Goal: Transaction & Acquisition: Obtain resource

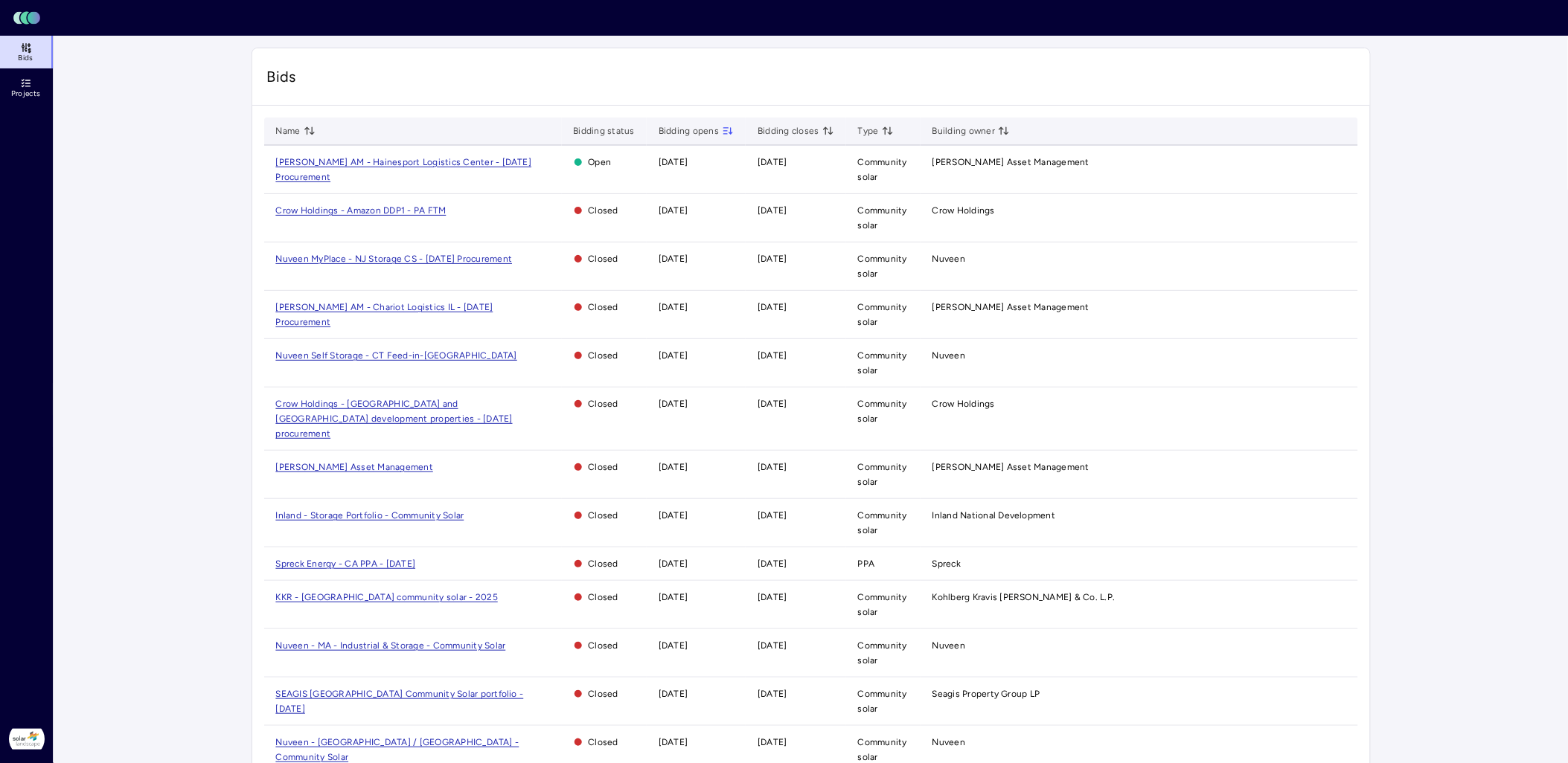
click at [408, 160] on span "[PERSON_NAME] AM - Hainesport Logistics Center - [DATE] Procurement" at bounding box center [404, 169] width 256 height 25
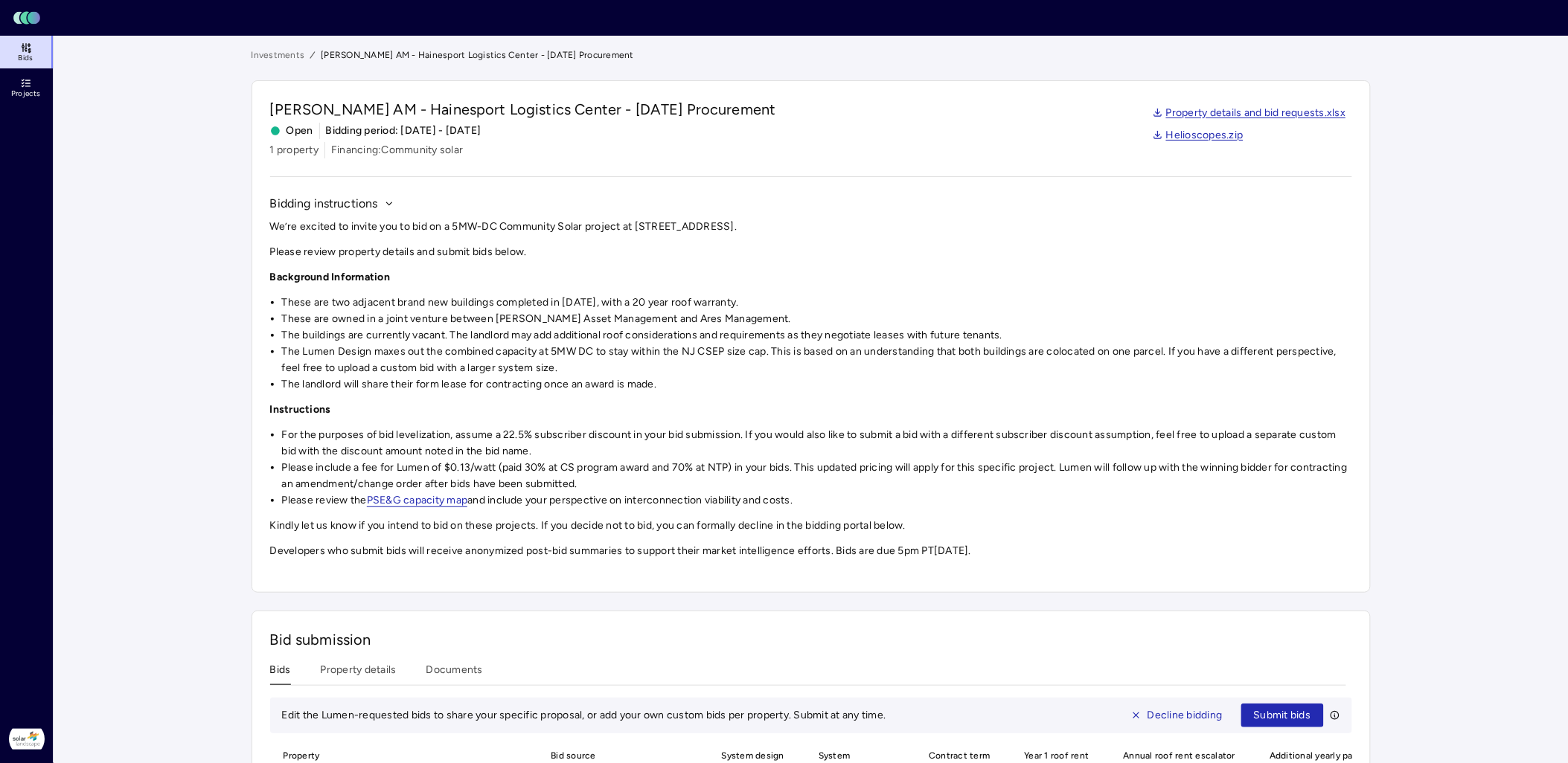
click at [707, 329] on li "The buildings are currently vacant. The landlord may add additional roof consid…" at bounding box center [817, 336] width 1071 height 17
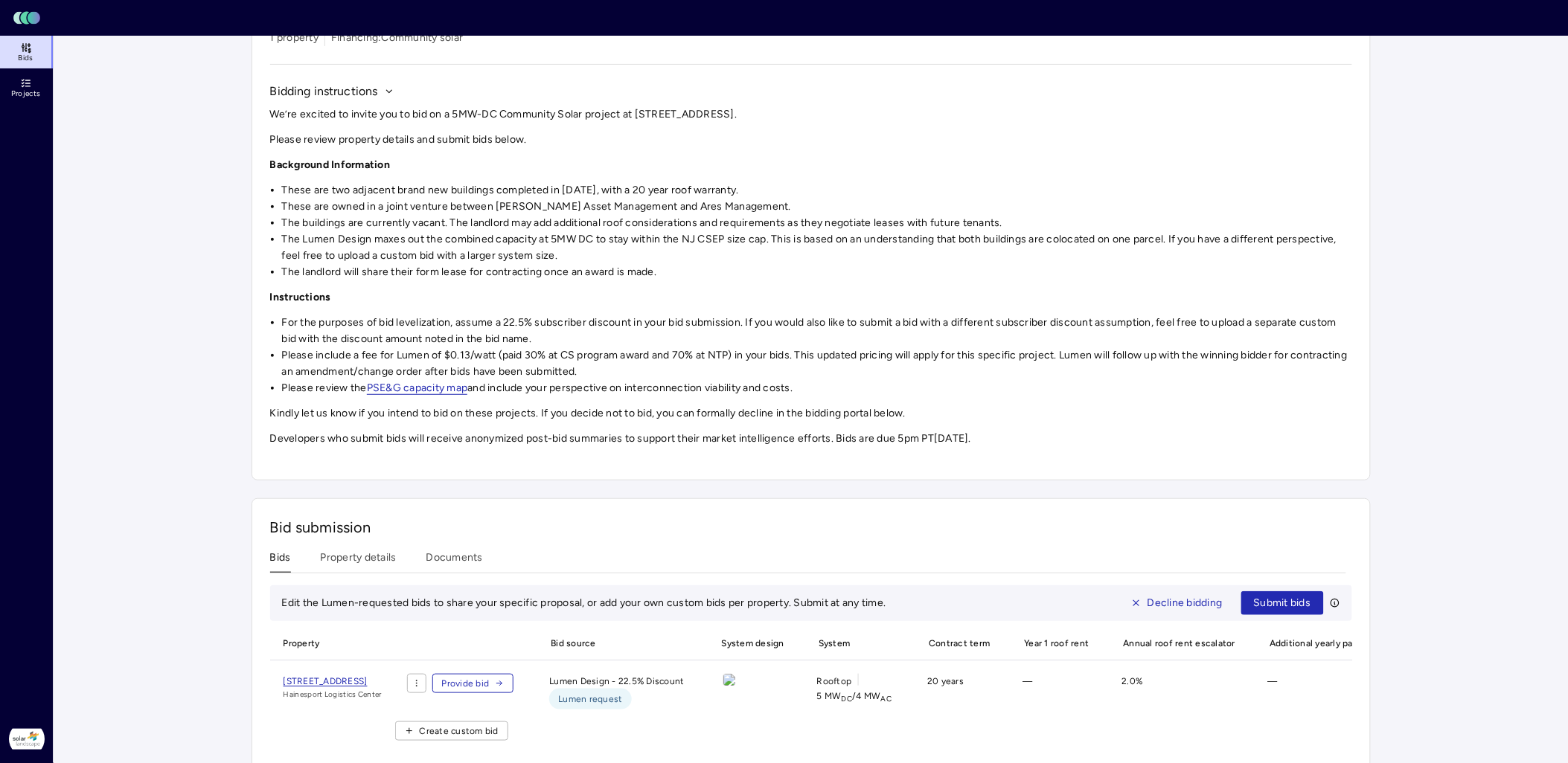
scroll to position [151, 0]
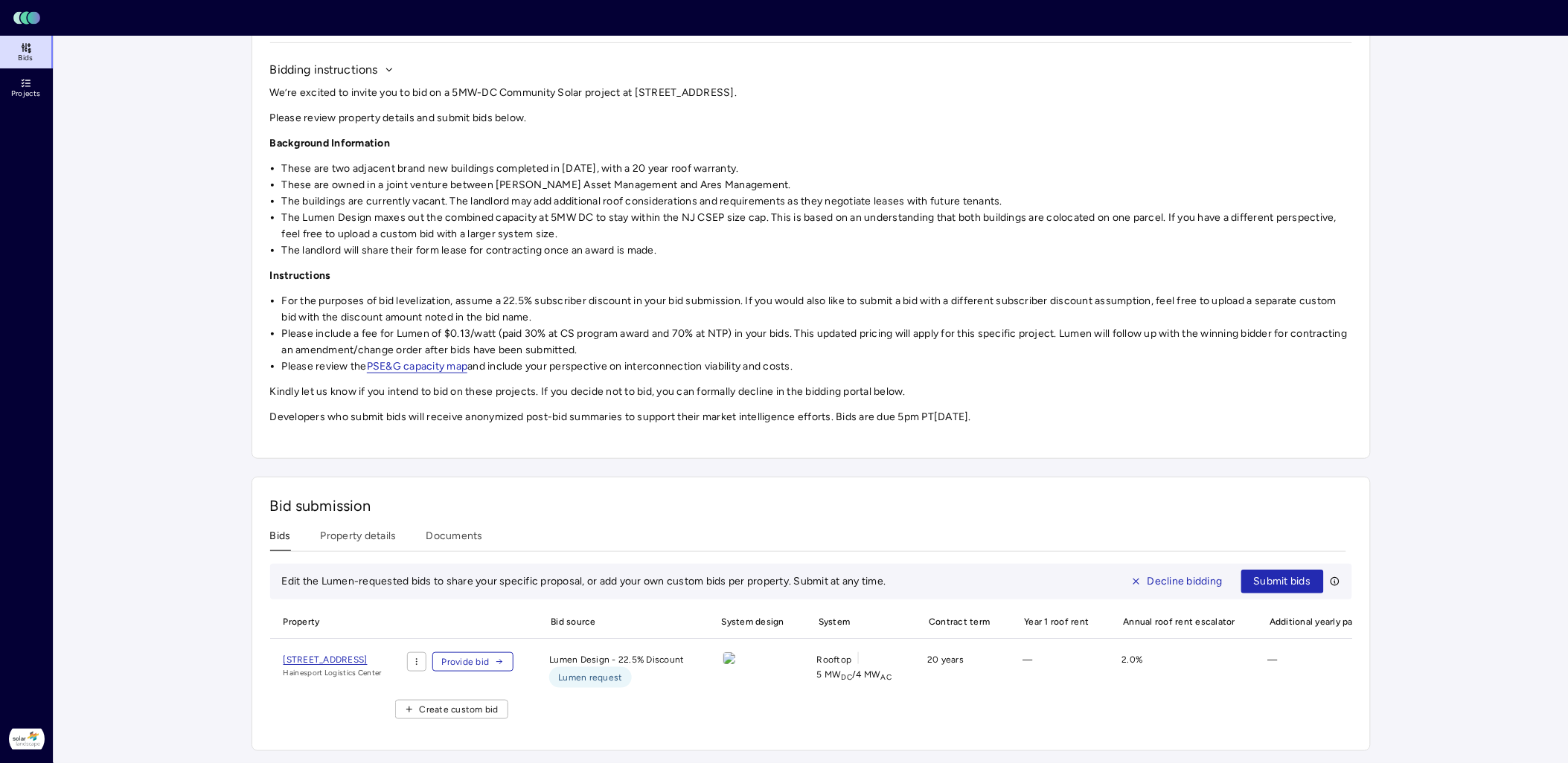
click at [367, 654] on span "[STREET_ADDRESS]" at bounding box center [325, 659] width 84 height 10
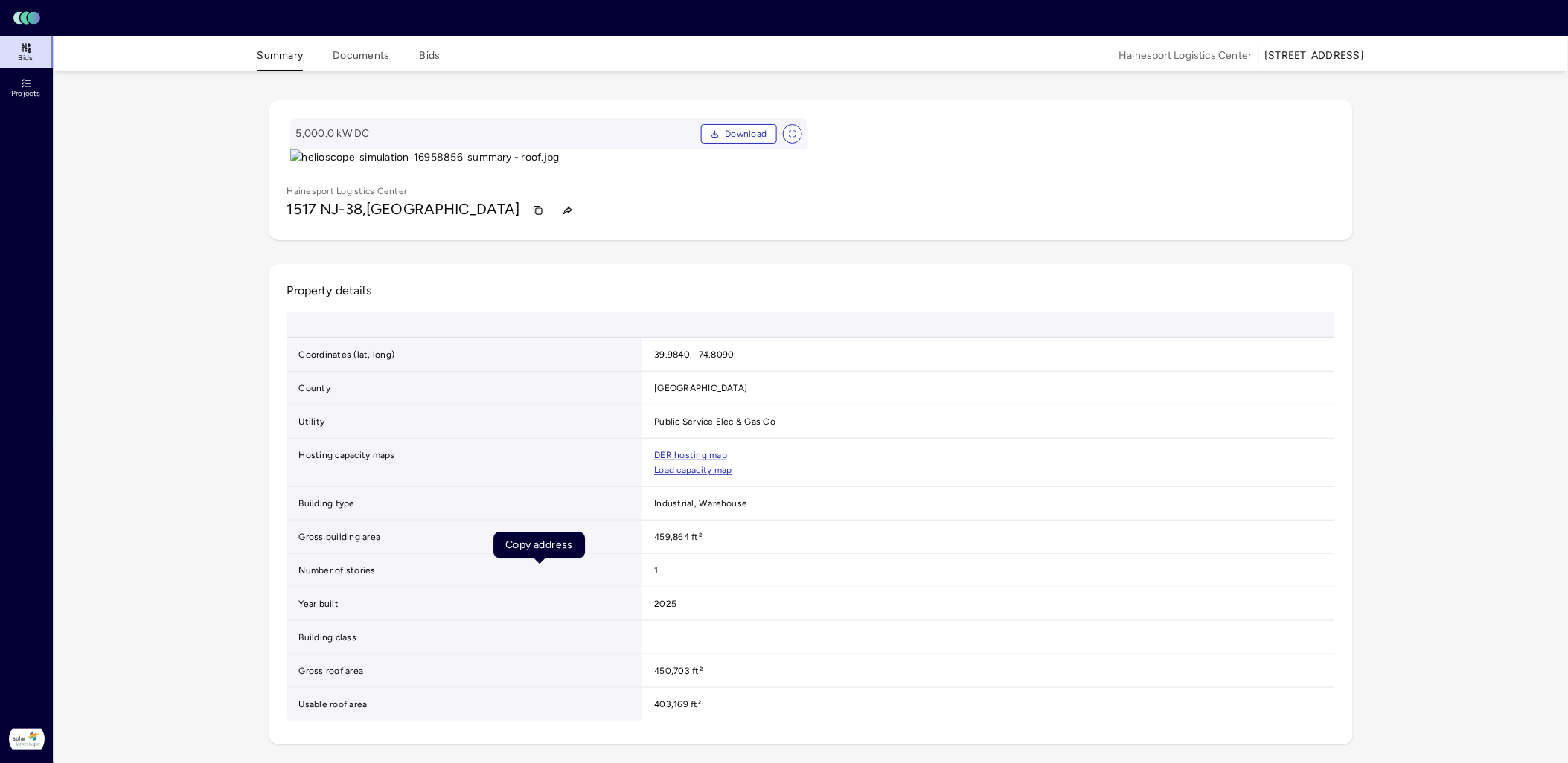
click at [534, 215] on icon "button" at bounding box center [538, 210] width 10 height 10
drag, startPoint x: 288, startPoint y: 582, endPoint x: 526, endPoint y: 579, distance: 238.0
click at [526, 223] on div "[STREET_ADDRESS]" at bounding box center [811, 211] width 1048 height 24
drag, startPoint x: 526, startPoint y: 579, endPoint x: 479, endPoint y: 581, distance: 47.0
copy div "[STREET_ADDRESS]"
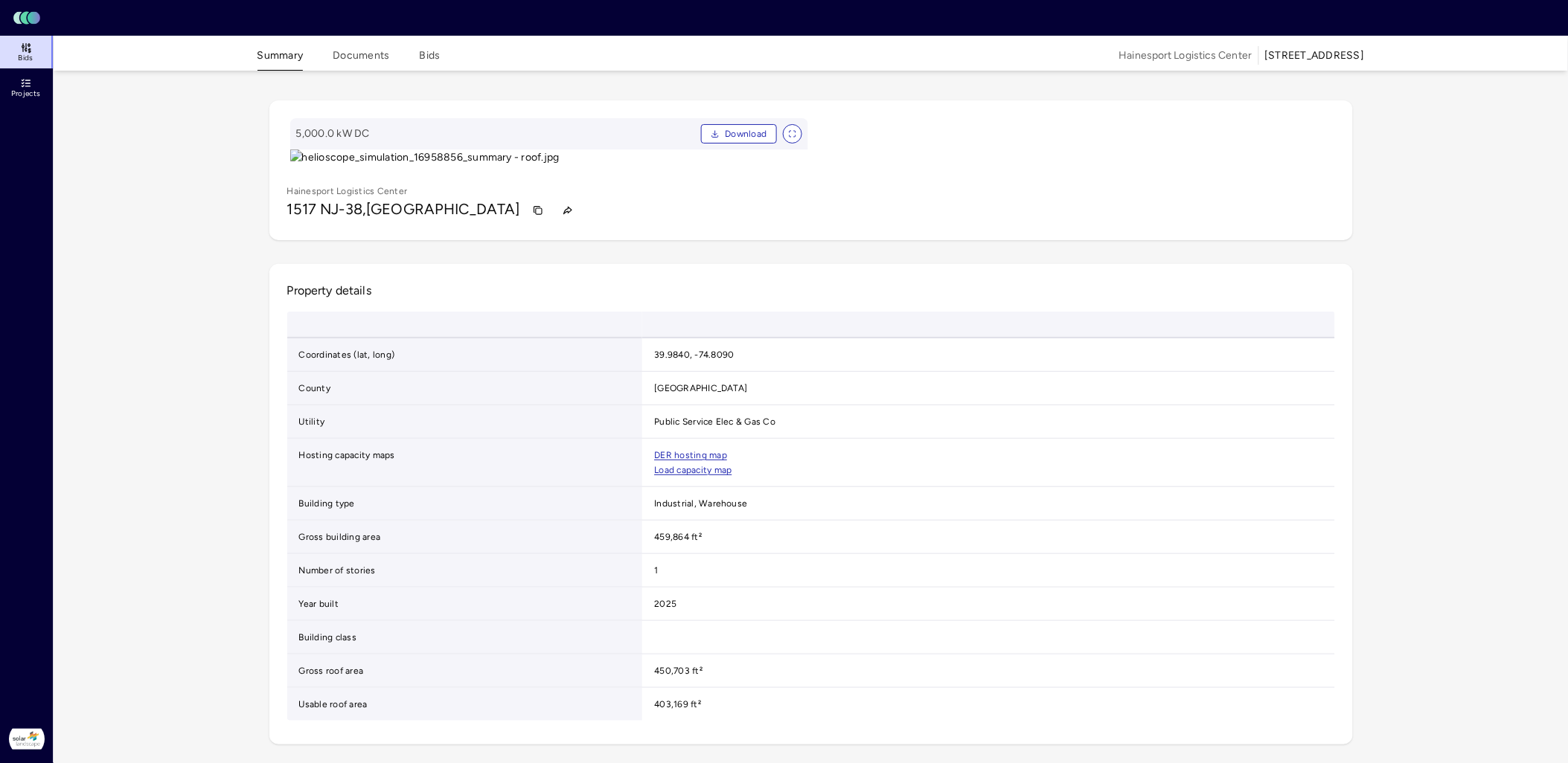
click at [266, 57] on button "Summary" at bounding box center [281, 59] width 46 height 23
click at [32, 51] on link "Bids" at bounding box center [27, 52] width 54 height 33
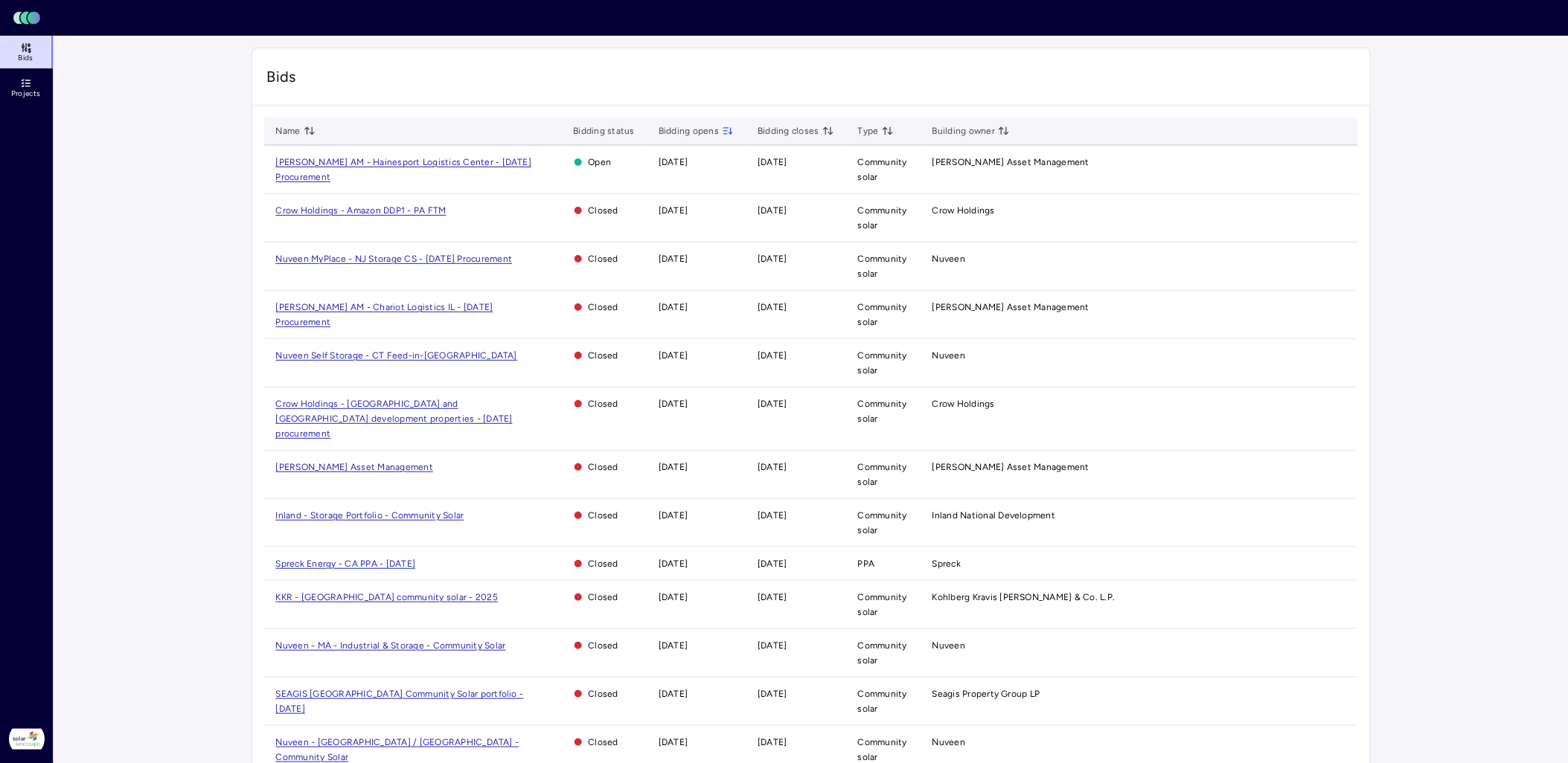
click at [461, 161] on span "[PERSON_NAME] AM - Hainesport Logistics Center - [DATE] Procurement" at bounding box center [404, 169] width 256 height 25
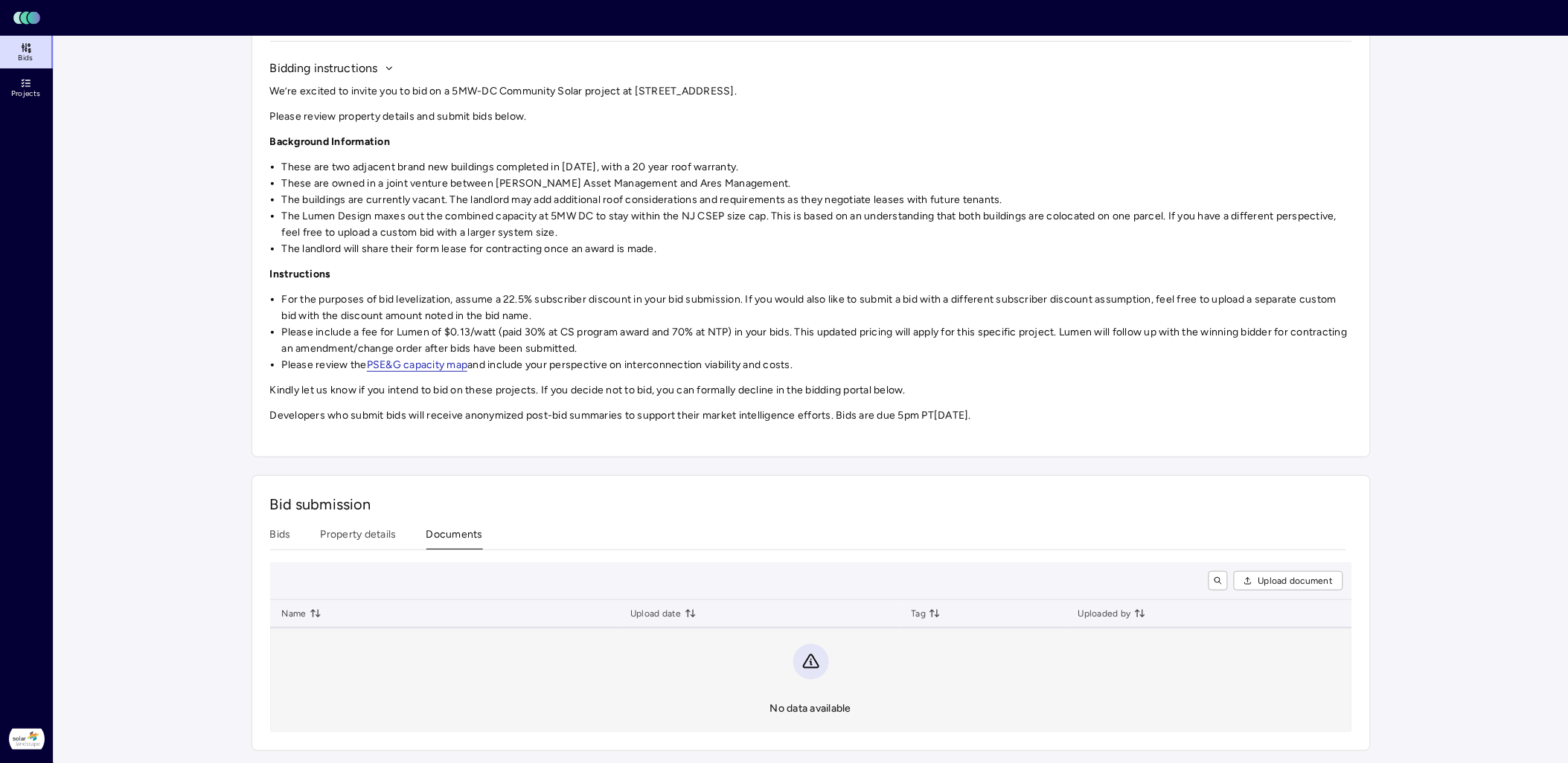
click at [448, 521] on div "Investments [PERSON_NAME] AM - Hainesport Logistics Center - [DATE] Procurement…" at bounding box center [811, 332] width 1120 height 839
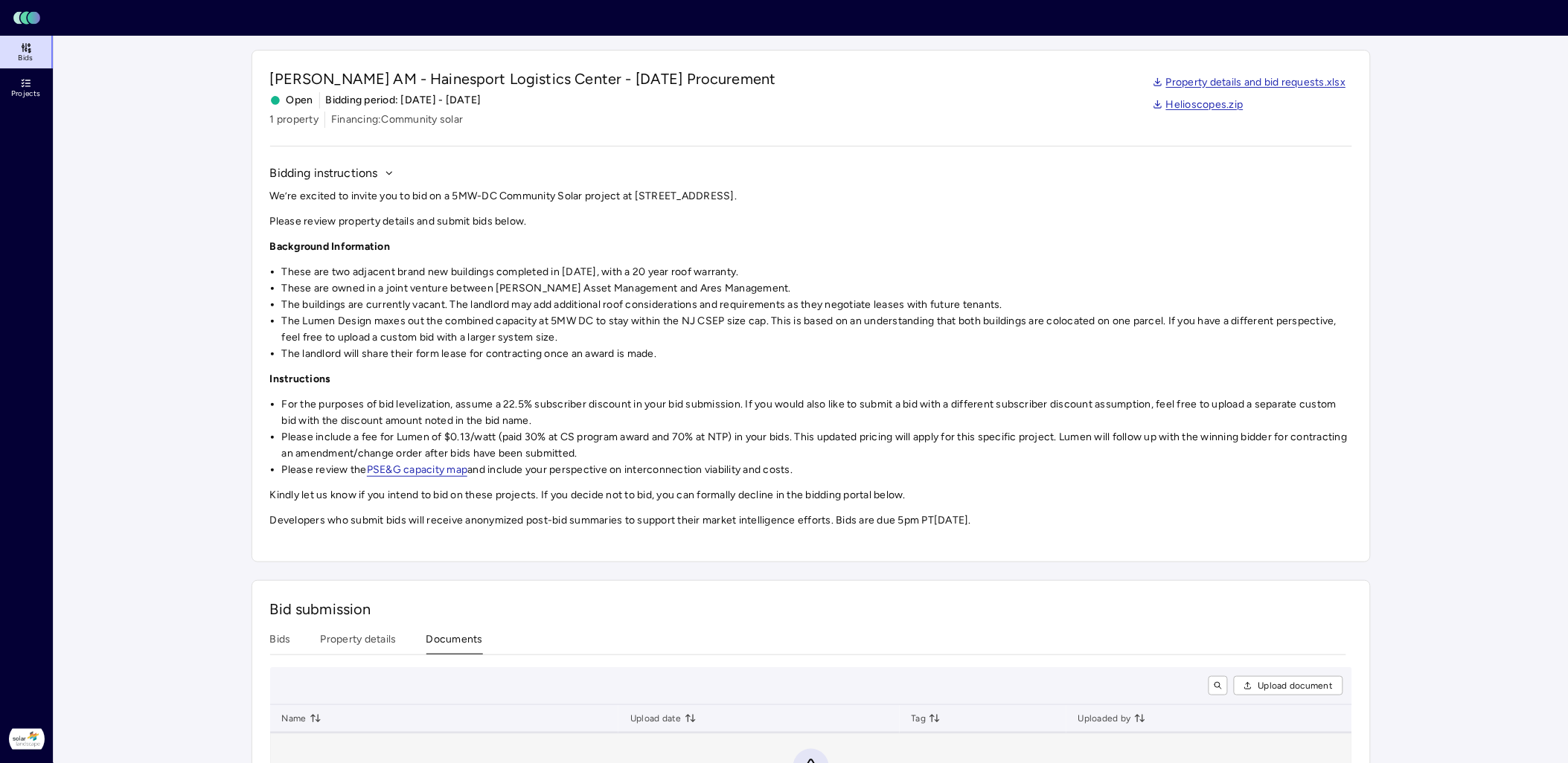
scroll to position [146, 0]
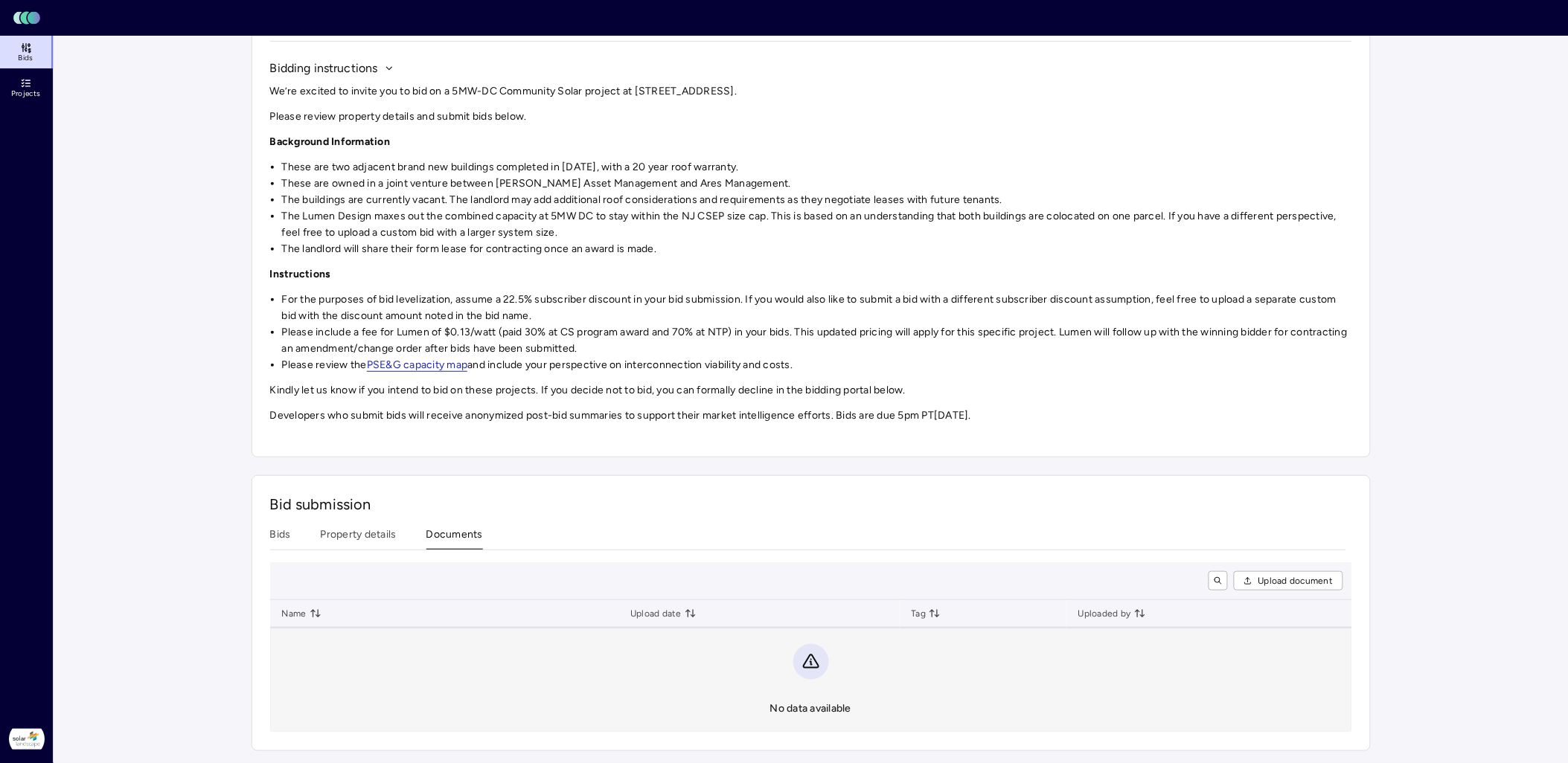
scroll to position [72, 0]
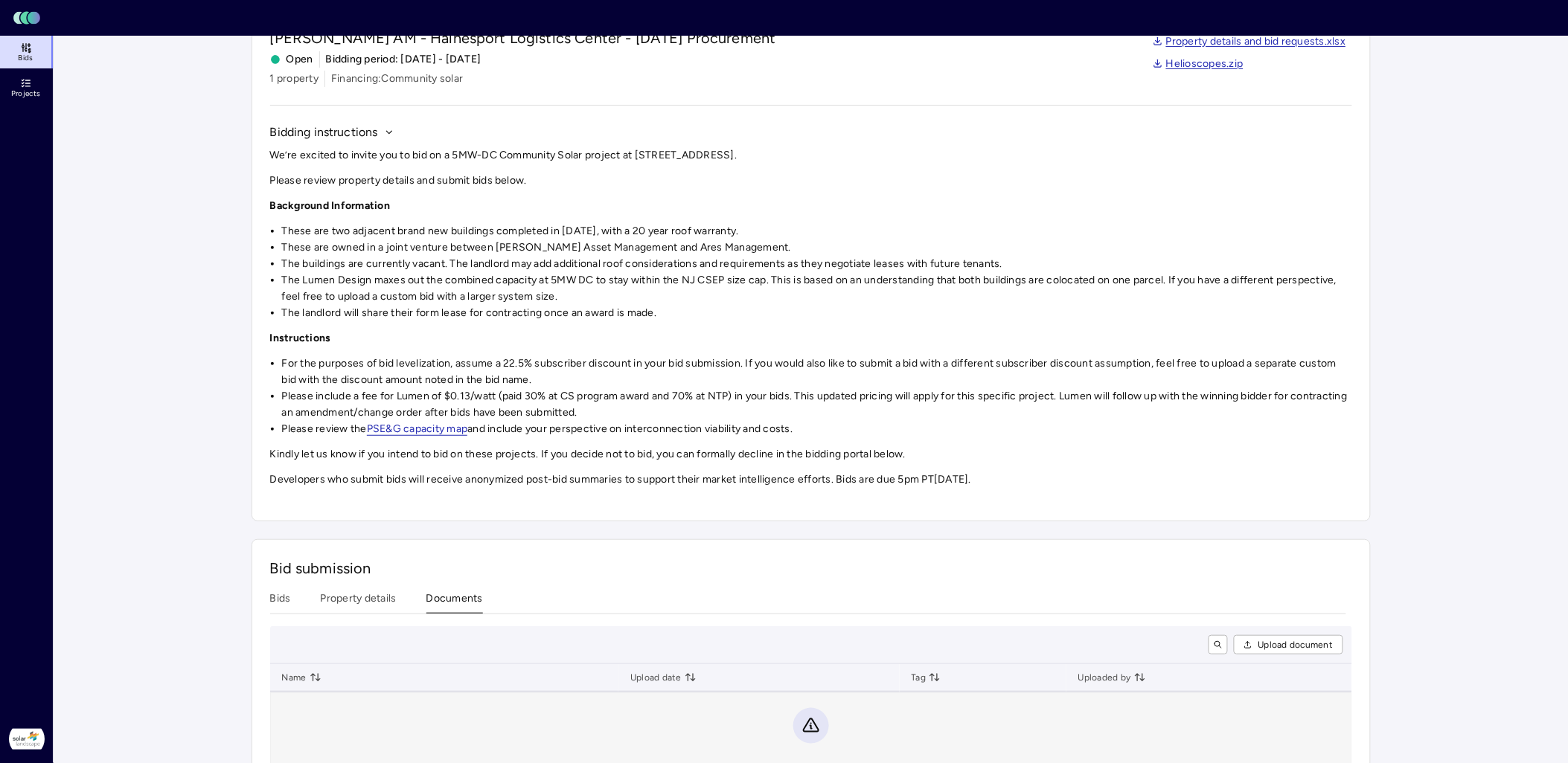
click at [370, 523] on div "Investments [PERSON_NAME] AM - Hainesport Logistics Center - [DATE] Procurement…" at bounding box center [811, 396] width 1120 height 839
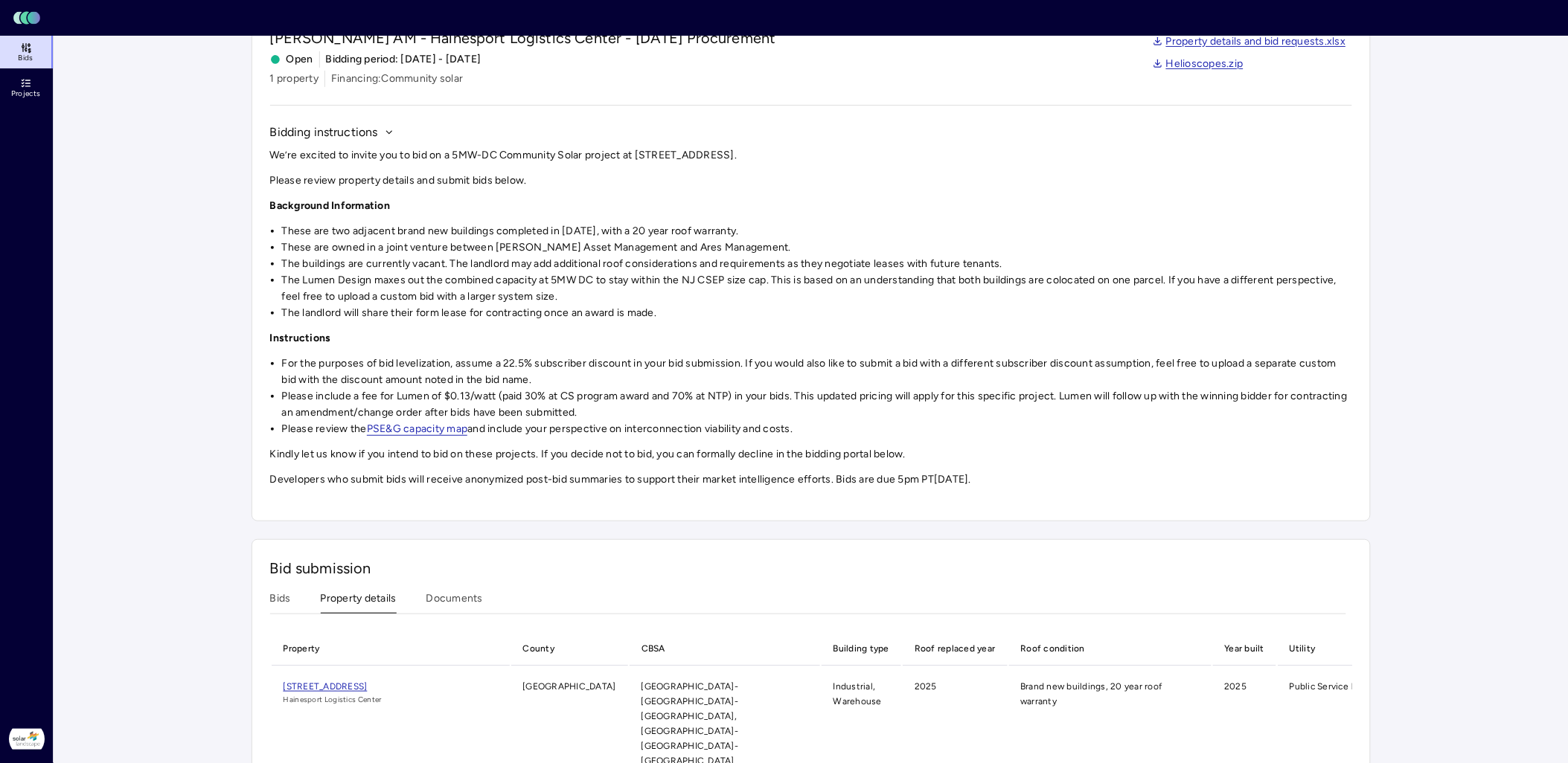
click at [279, 597] on button "Bids" at bounding box center [280, 602] width 21 height 23
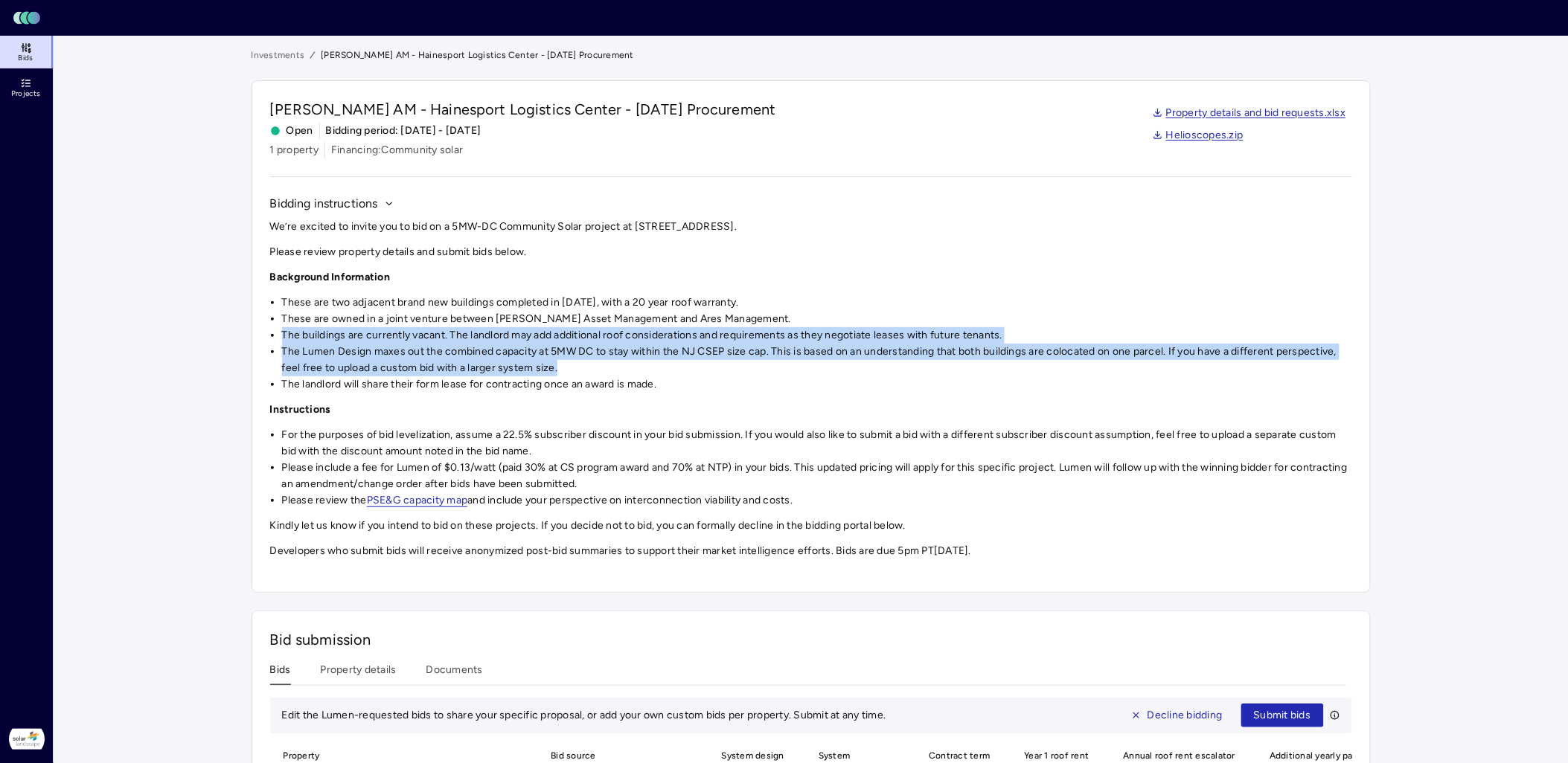
drag, startPoint x: 589, startPoint y: 365, endPoint x: 281, endPoint y: 333, distance: 309.7
click at [281, 333] on ul "These are two adjacent brand new buildings completed in [DATE], with a 20 year …" at bounding box center [811, 343] width 1083 height 98
copy ul "The buildings are currently vacant. The landlord may add additional roof consid…"
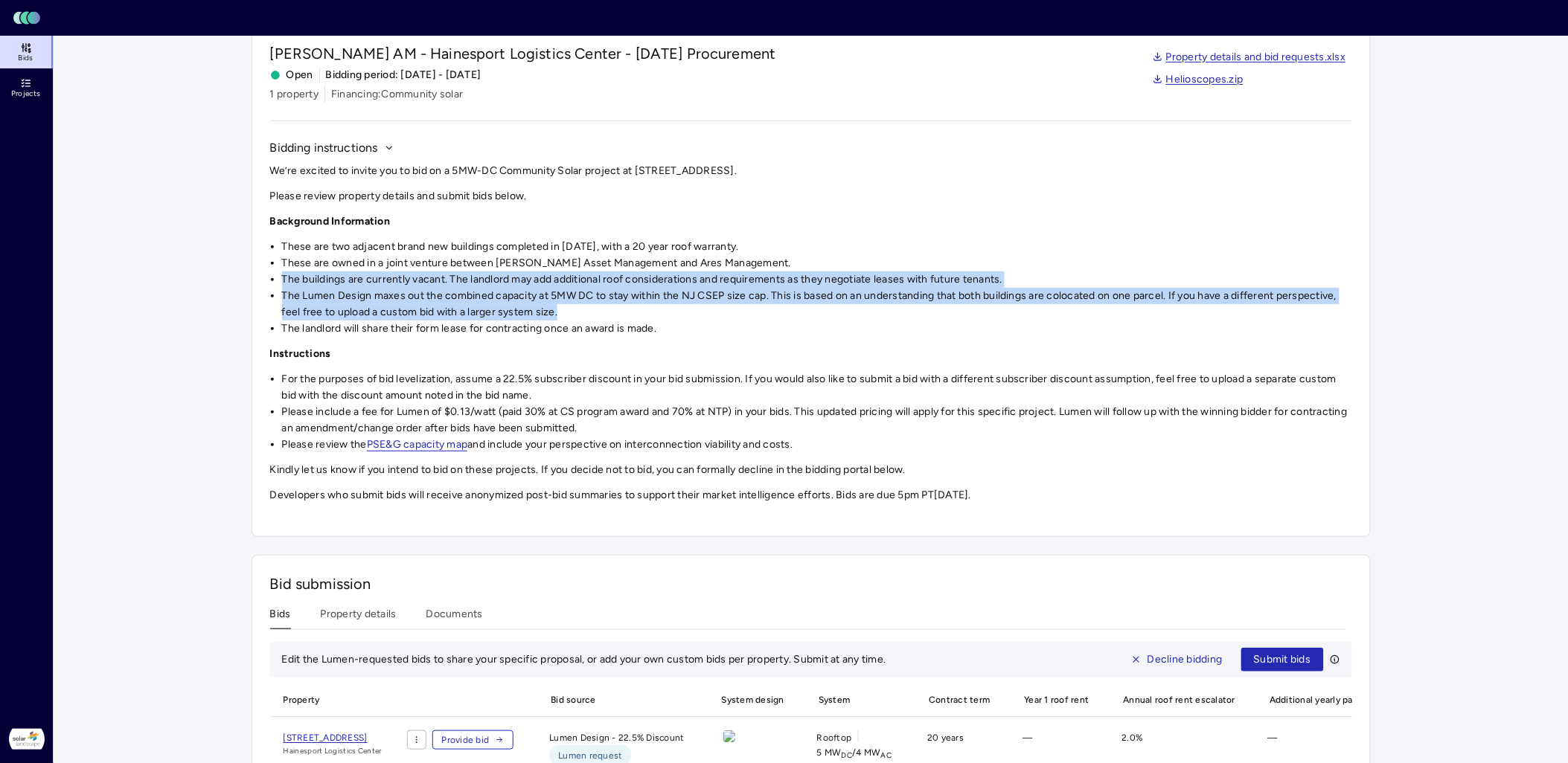
scroll to position [83, 0]
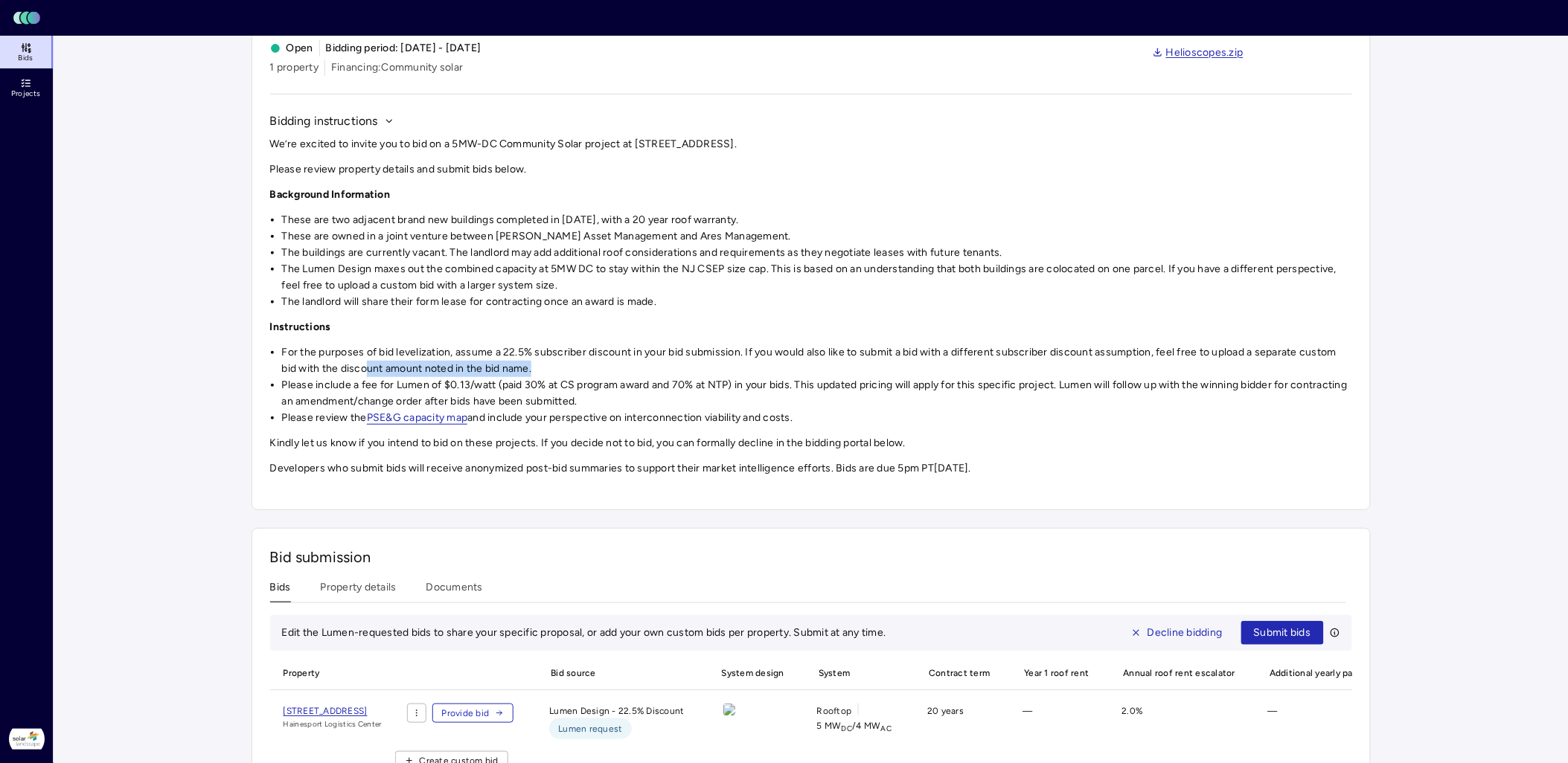
drag, startPoint x: 537, startPoint y: 365, endPoint x: 366, endPoint y: 362, distance: 171.0
click at [366, 362] on li "For the purposes of bid levelization, assume a 22.5% subscriber discount in you…" at bounding box center [817, 361] width 1071 height 33
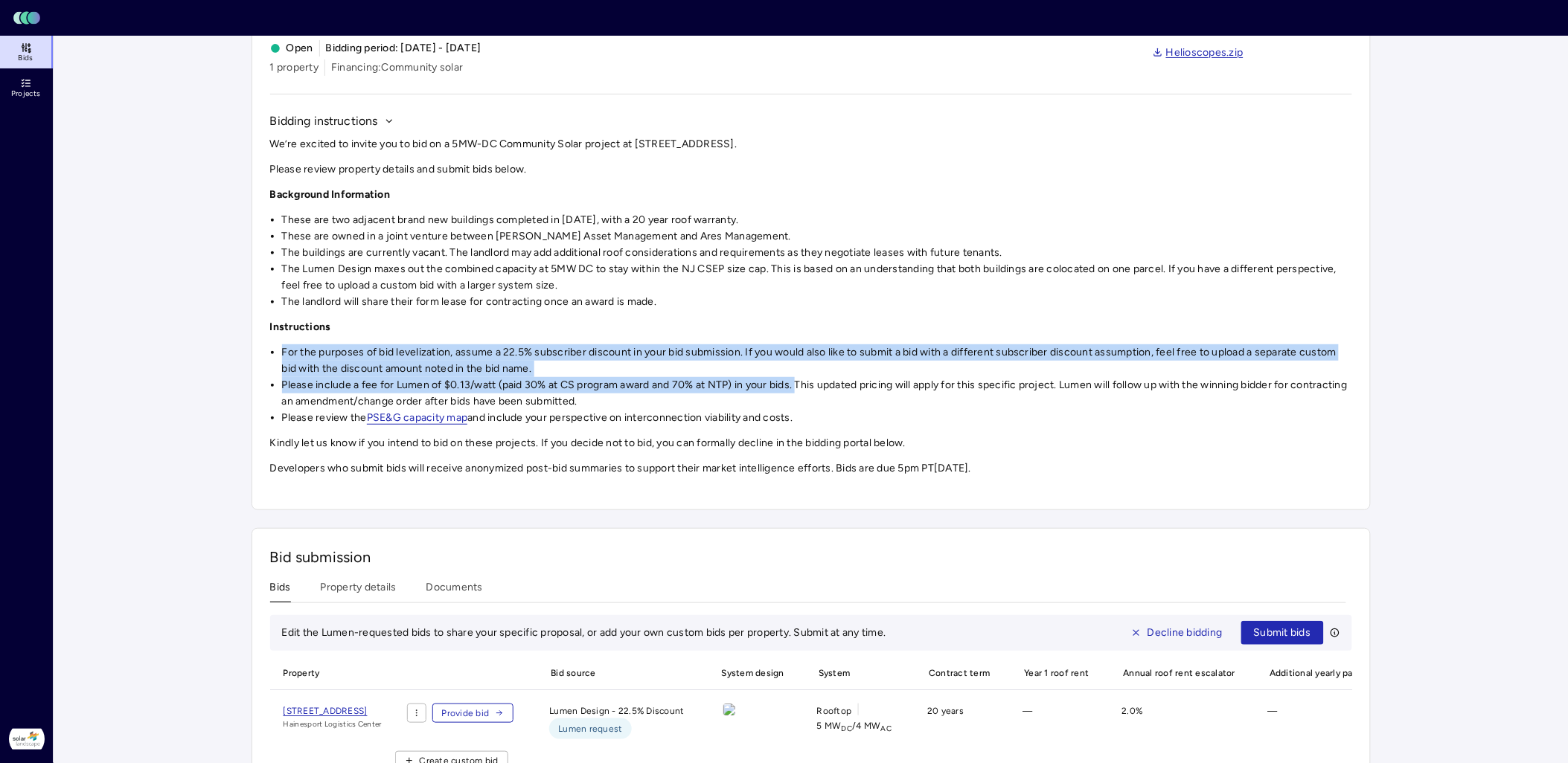
drag, startPoint x: 799, startPoint y: 386, endPoint x: 280, endPoint y: 357, distance: 519.8
click at [280, 357] on ul "For the purposes of bid levelization, assume a 22.5% subscriber discount in you…" at bounding box center [811, 385] width 1083 height 82
copy ul "For the purposes of bid levelization, assume a 22.5% subscriber discount in you…"
drag, startPoint x: 803, startPoint y: 419, endPoint x: 280, endPoint y: 414, distance: 523.0
click at [280, 414] on ul "For the purposes of bid levelization, assume a 22.5% subscriber discount in you…" at bounding box center [811, 385] width 1083 height 82
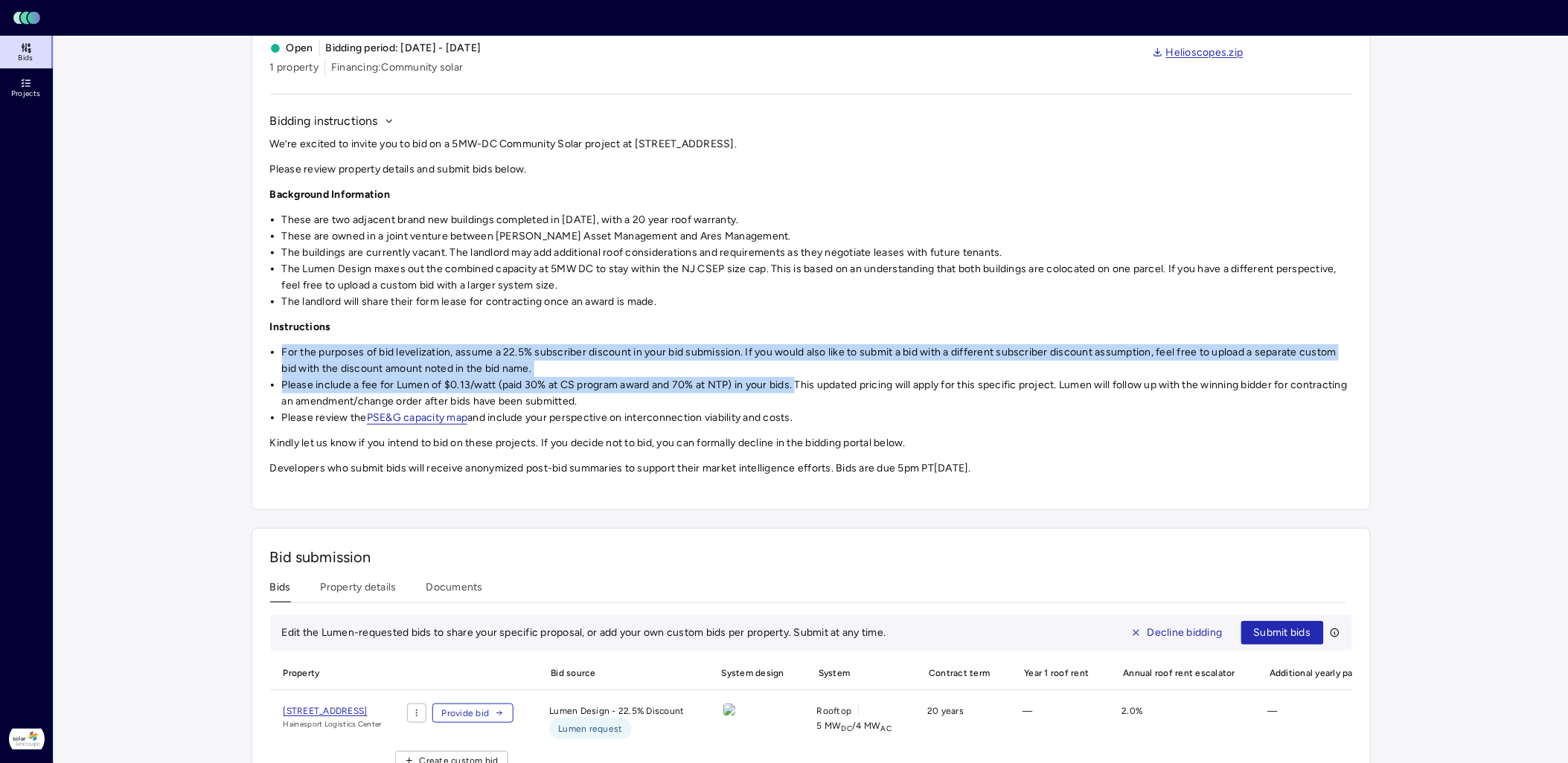
copy li "Please review the PSE&G capacity map and include your perspective on interconne…"
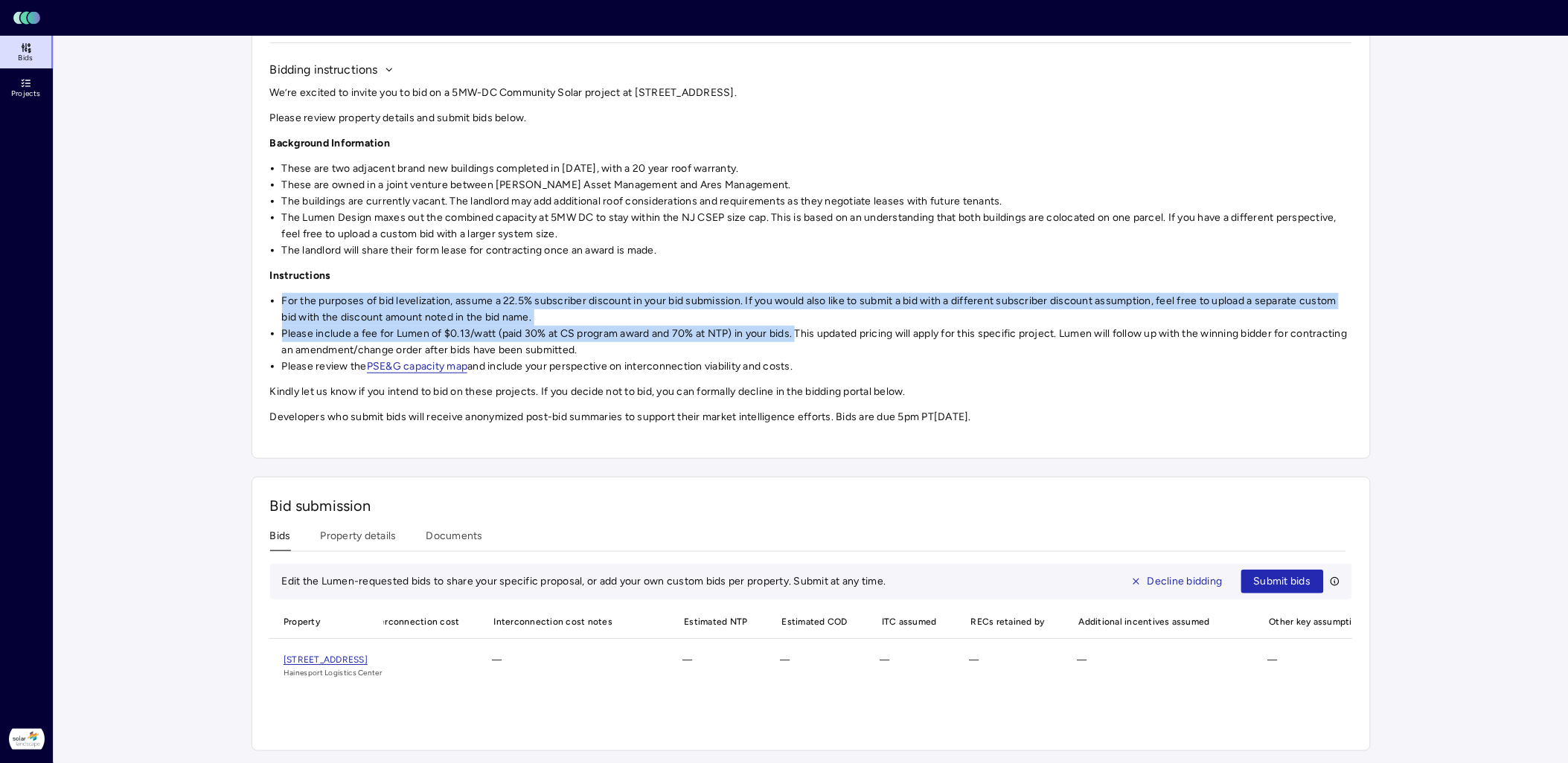
scroll to position [0, 1600]
click at [367, 654] on span "[STREET_ADDRESS]" at bounding box center [325, 659] width 84 height 10
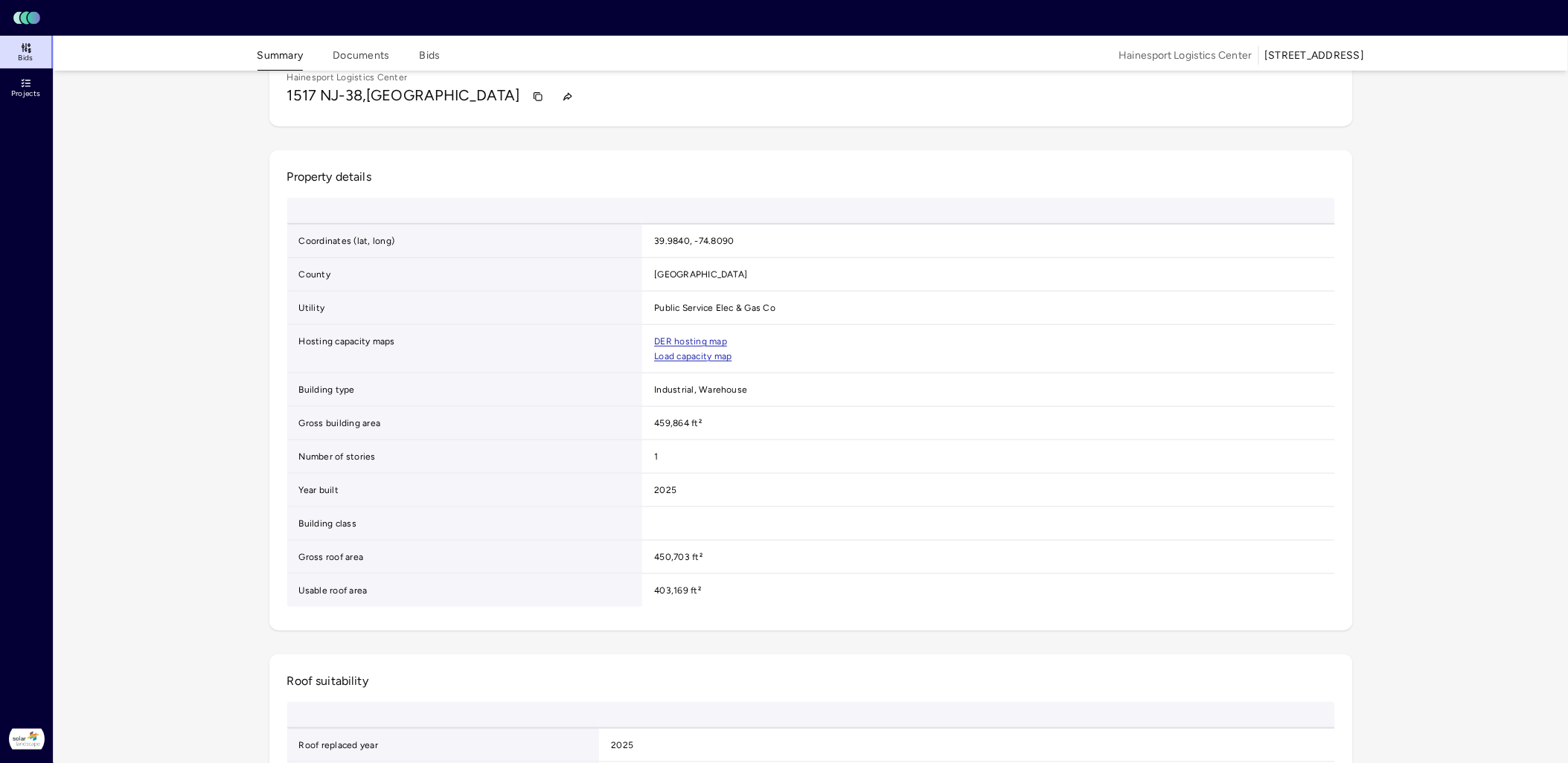
scroll to position [109, 0]
click at [361, 58] on button "Documents" at bounding box center [360, 59] width 56 height 23
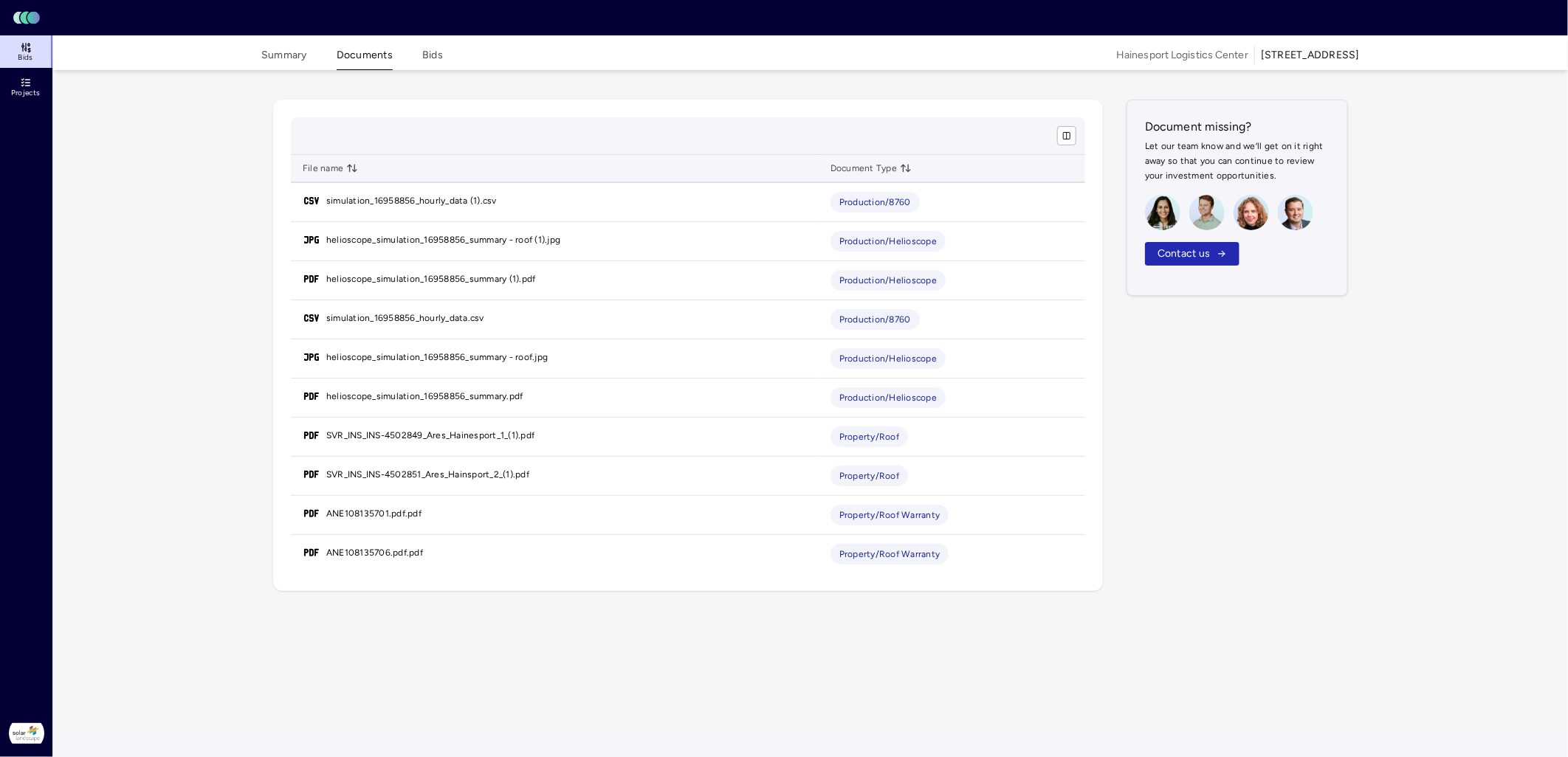
click at [436, 54] on button "Bids" at bounding box center [432, 58] width 21 height 23
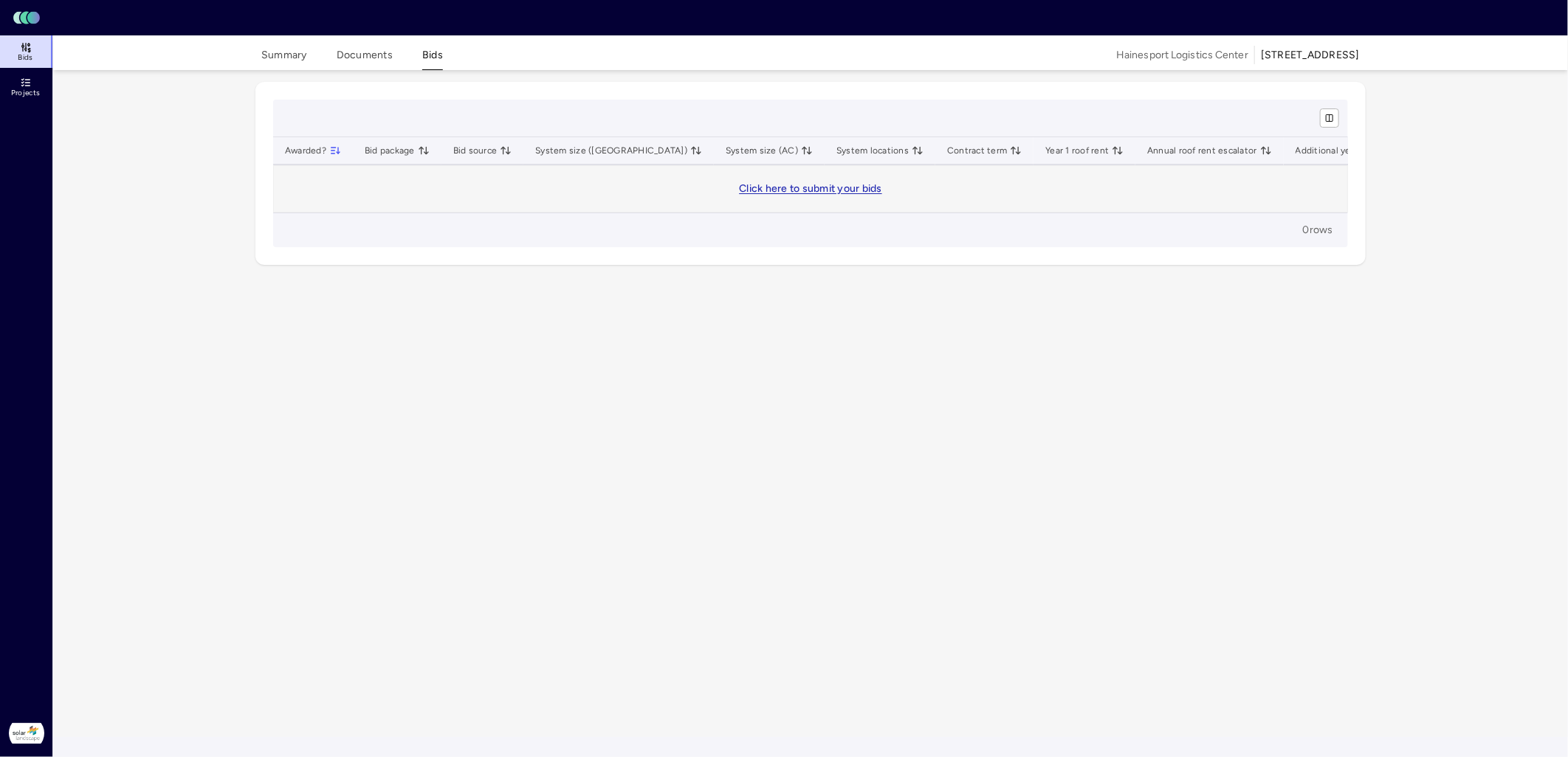
drag, startPoint x: 347, startPoint y: 58, endPoint x: 337, endPoint y: 58, distance: 10.0
click at [347, 58] on button "Documents" at bounding box center [364, 58] width 56 height 23
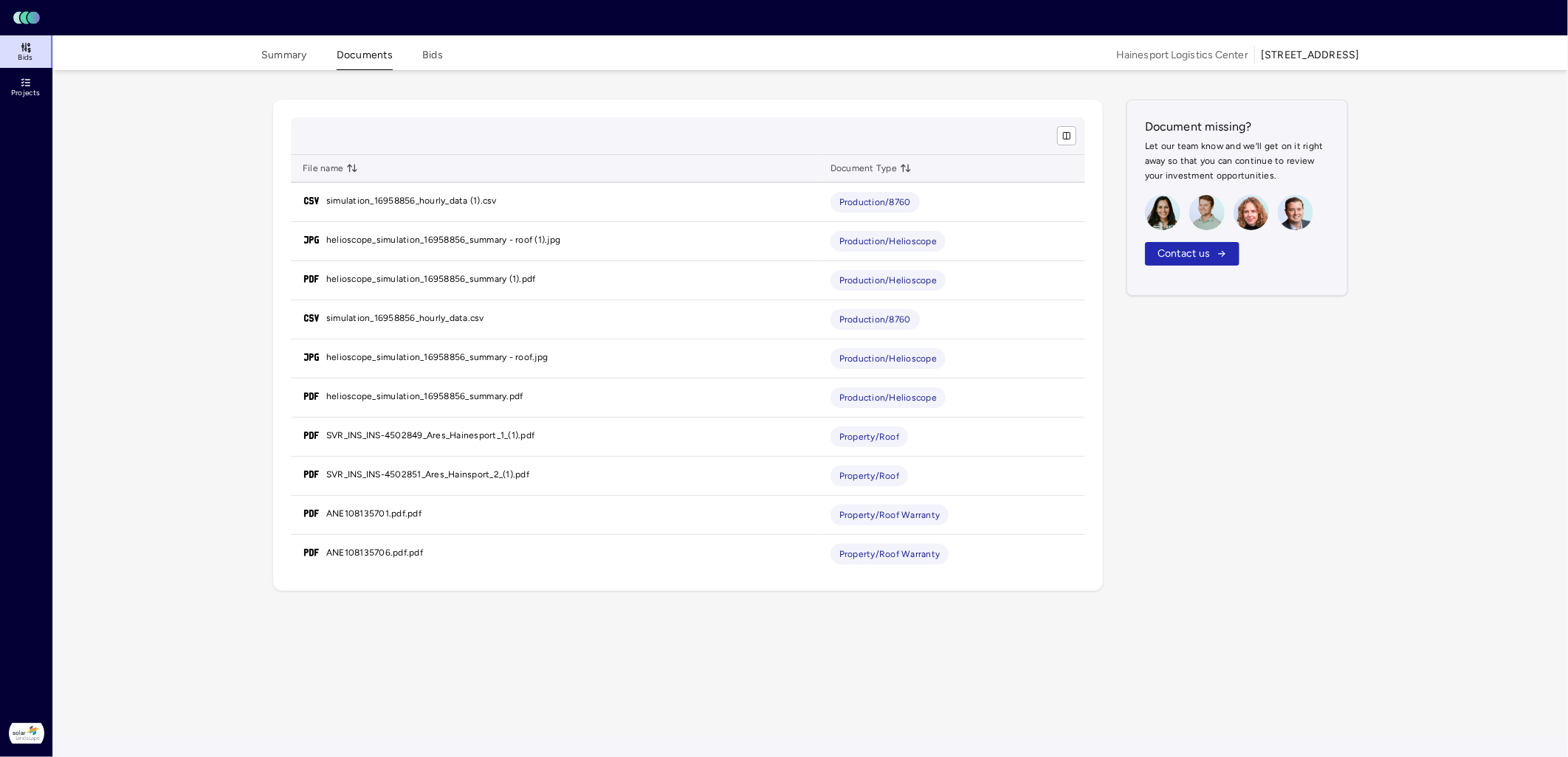
click at [293, 59] on button "Summary" at bounding box center [284, 58] width 46 height 23
click at [26, 56] on span "Bids" at bounding box center [25, 58] width 15 height 9
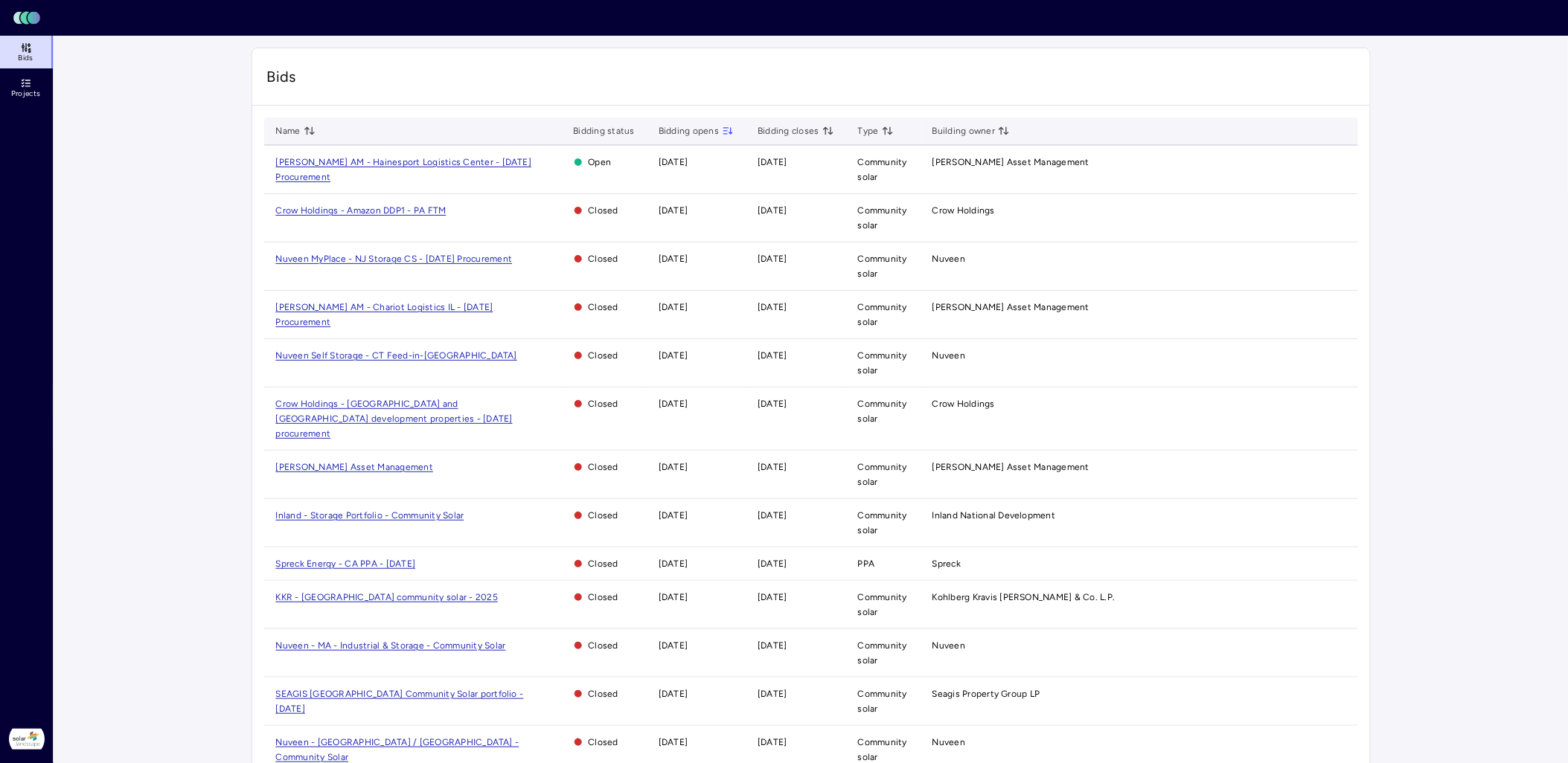
click at [352, 165] on span "[PERSON_NAME] AM - Hainesport Logistics Center - [DATE] Procurement" at bounding box center [404, 169] width 256 height 25
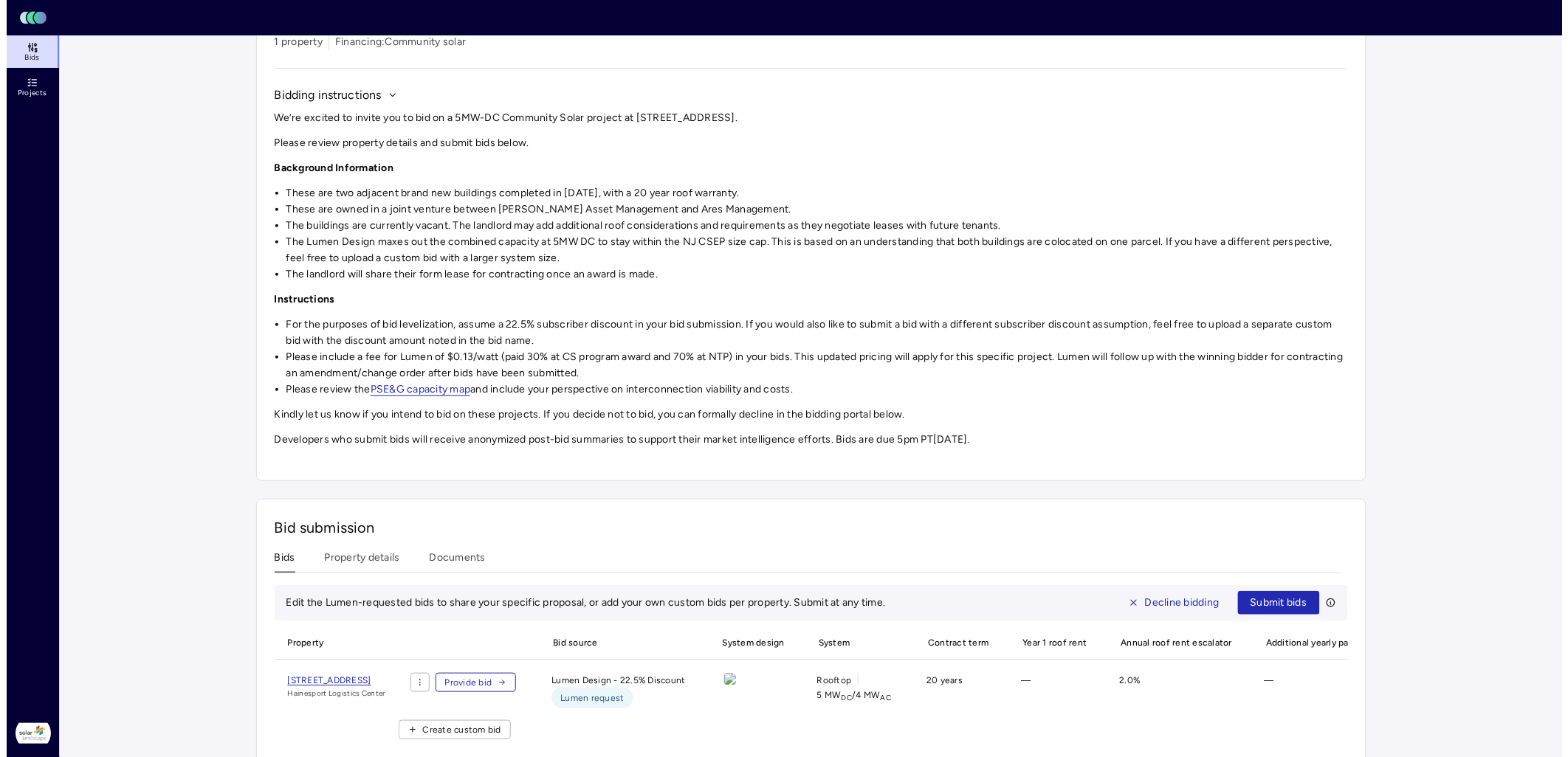
scroll to position [150, 0]
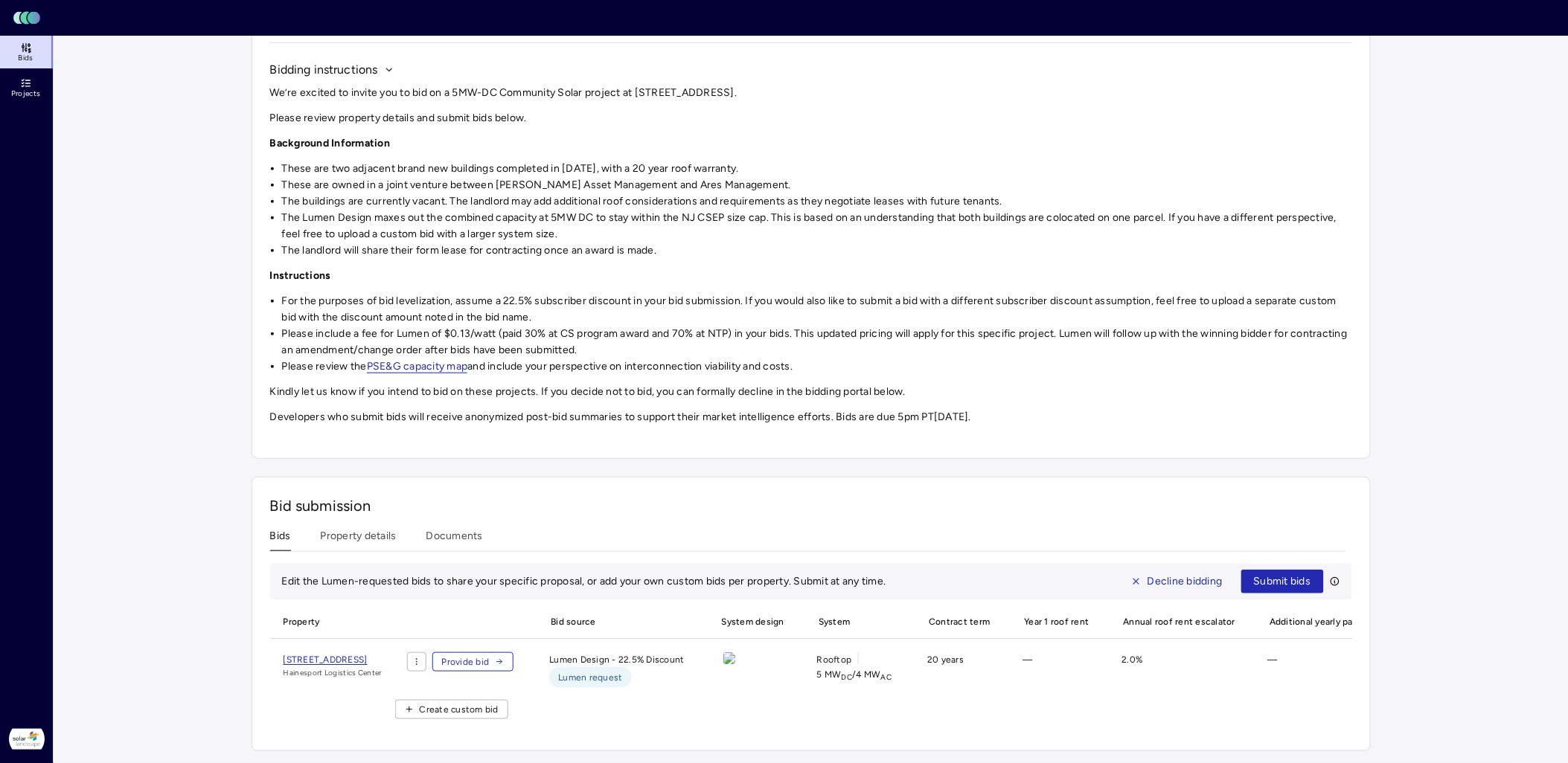
click at [490, 654] on span "Provide bid" at bounding box center [466, 662] width 48 height 15
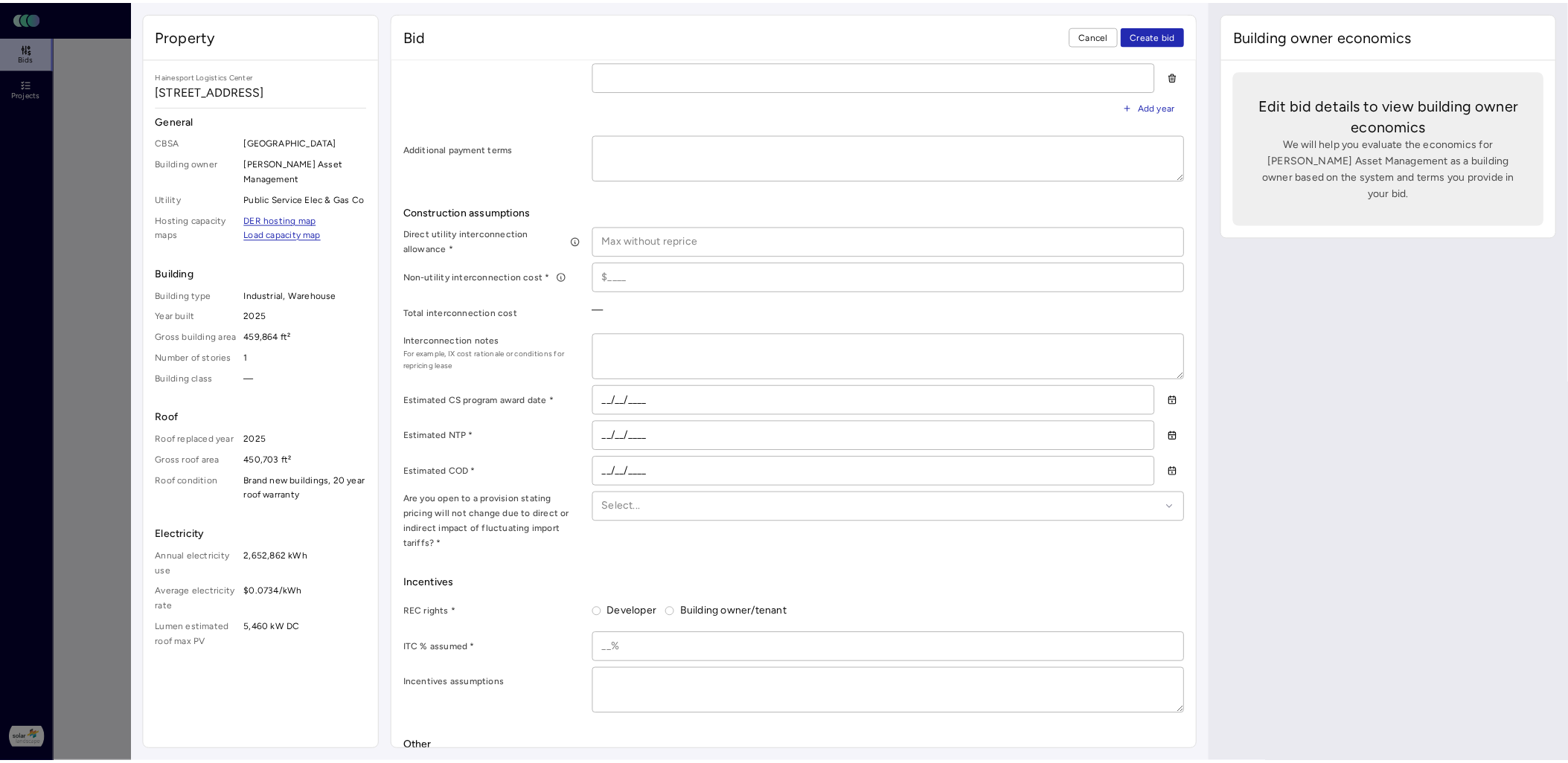
scroll to position [717, 0]
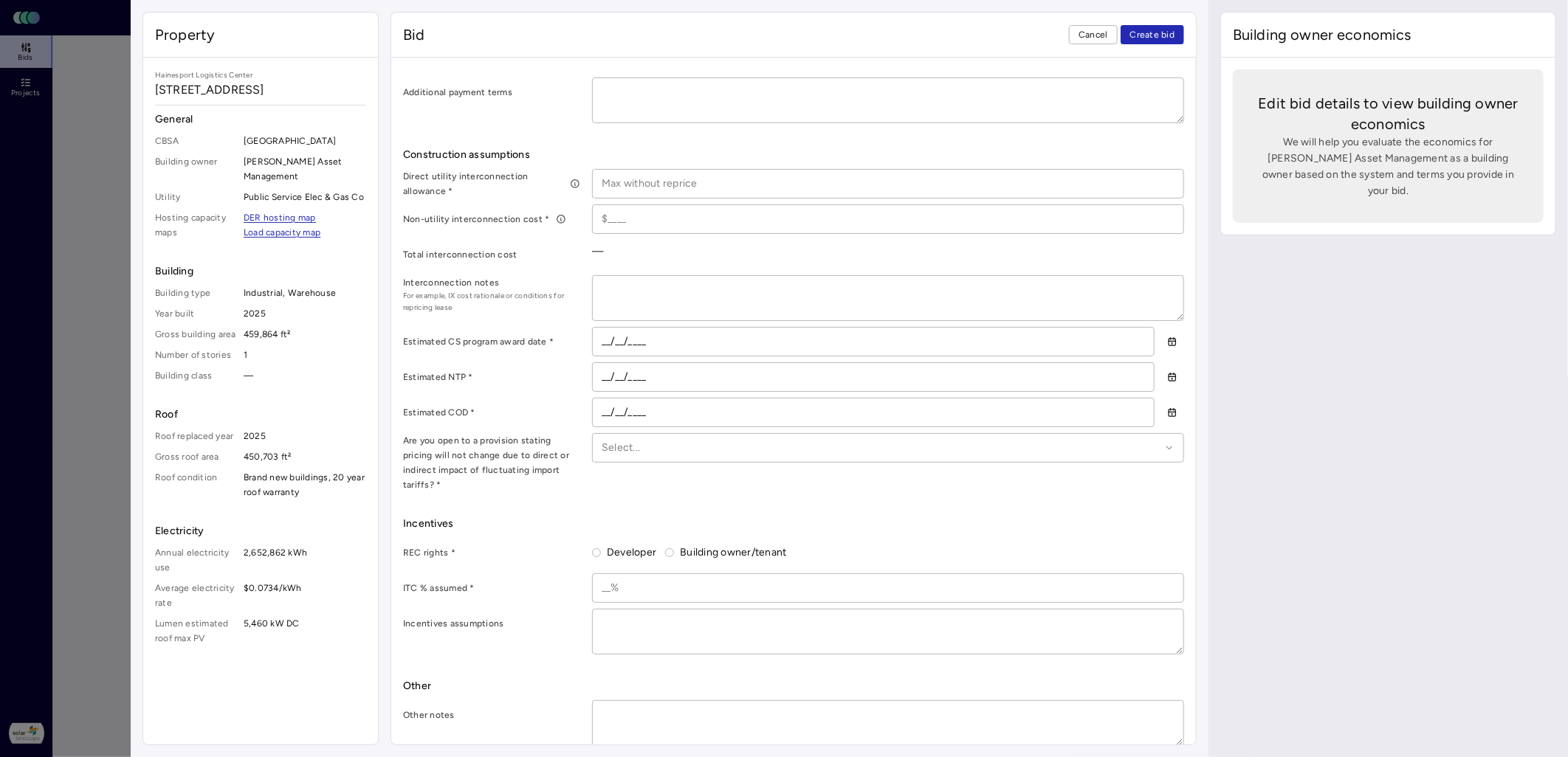
click at [1089, 37] on span "Cancel" at bounding box center [1093, 35] width 29 height 15
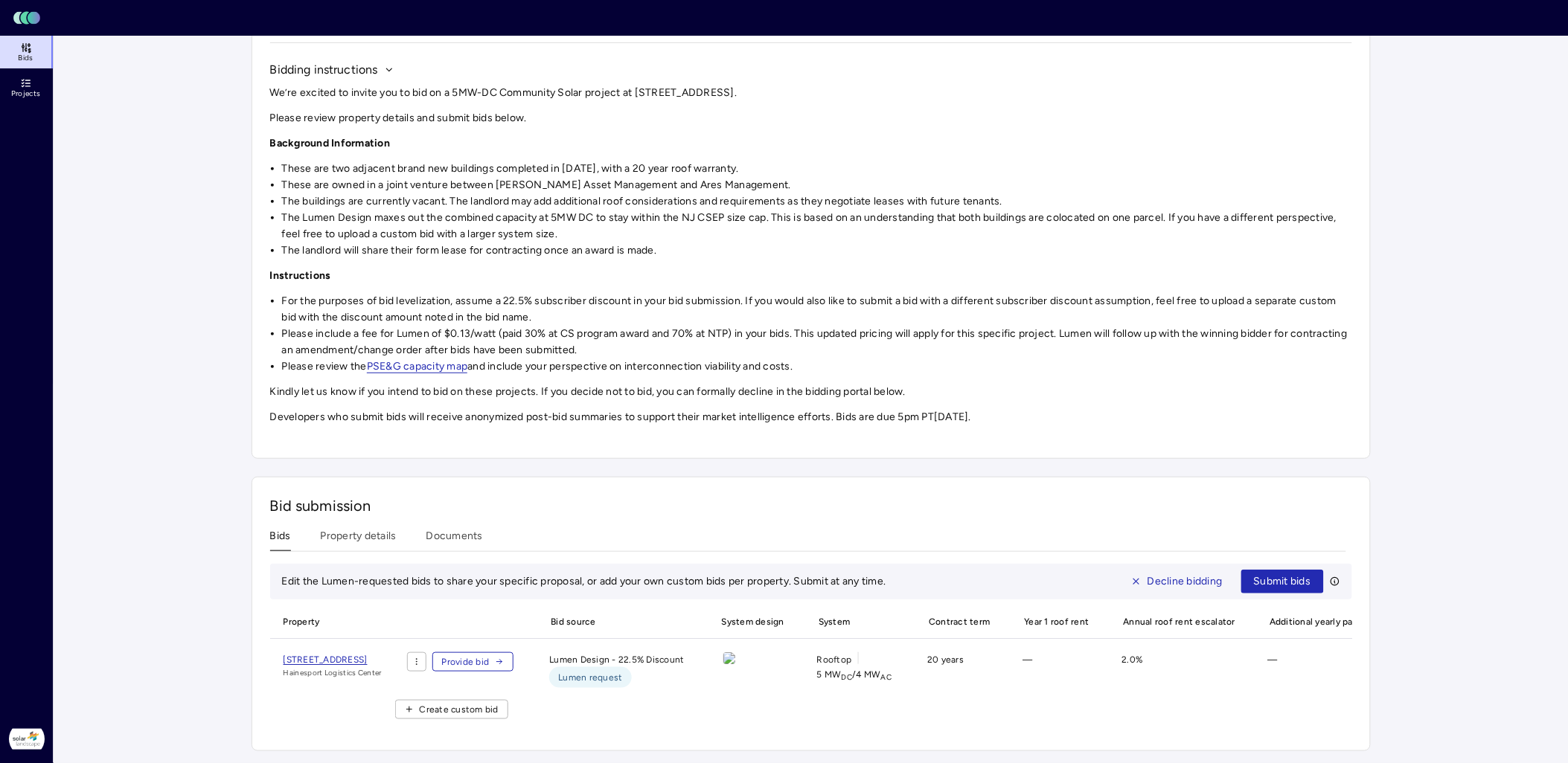
click at [367, 654] on span "[STREET_ADDRESS]" at bounding box center [325, 659] width 84 height 10
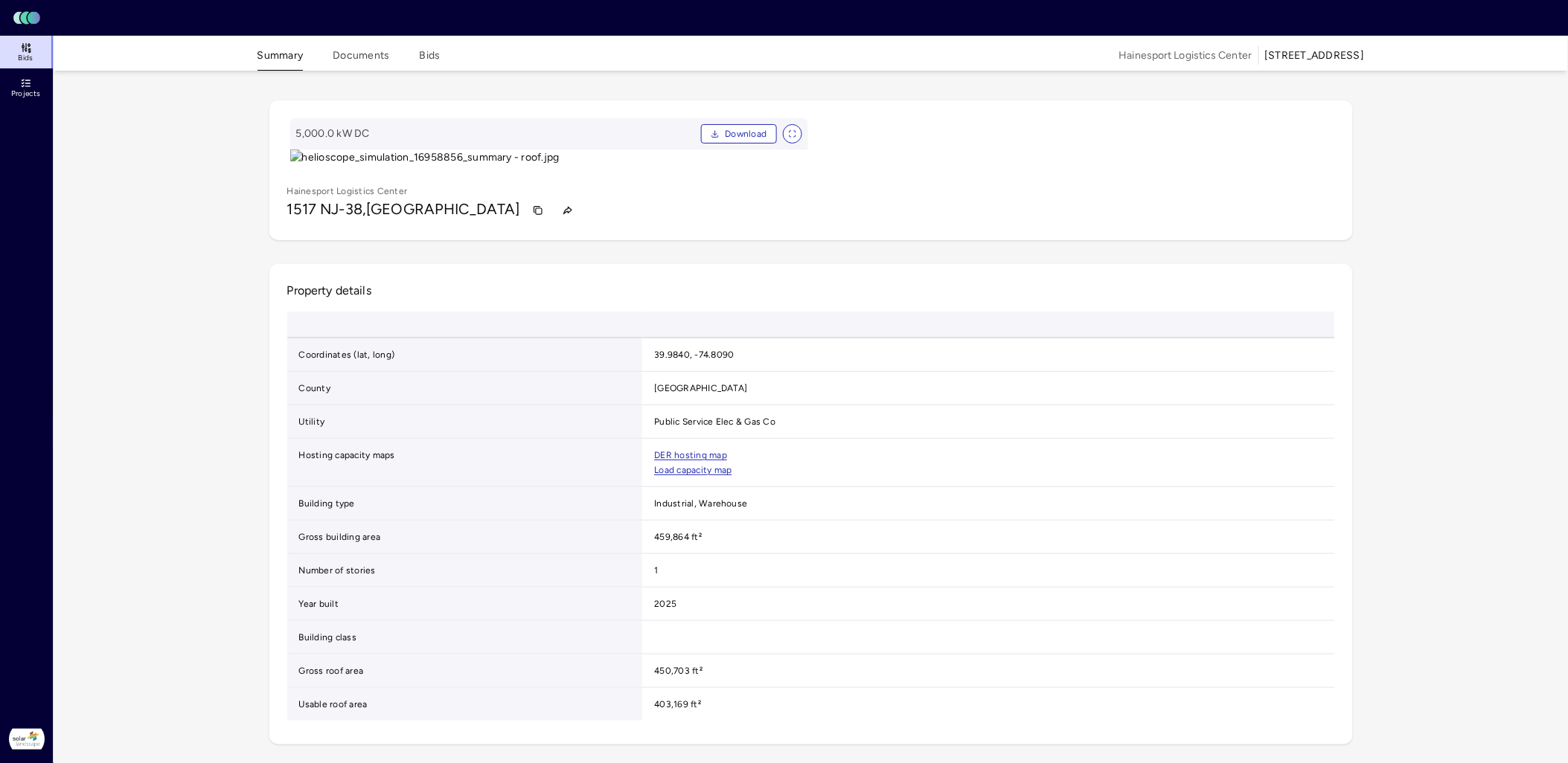
click at [375, 60] on button "Documents" at bounding box center [360, 59] width 56 height 23
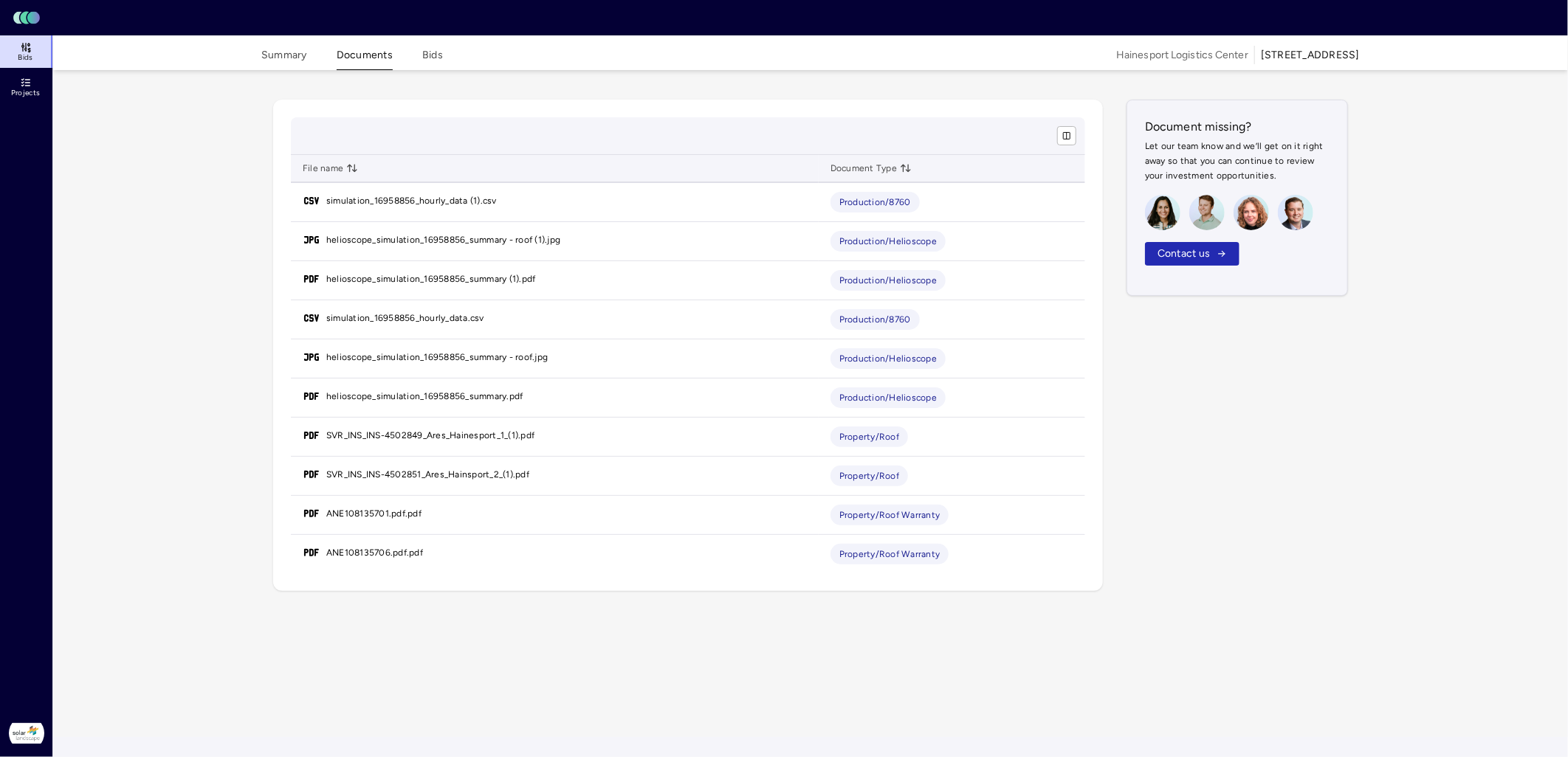
click at [284, 56] on button "Summary" at bounding box center [284, 58] width 46 height 23
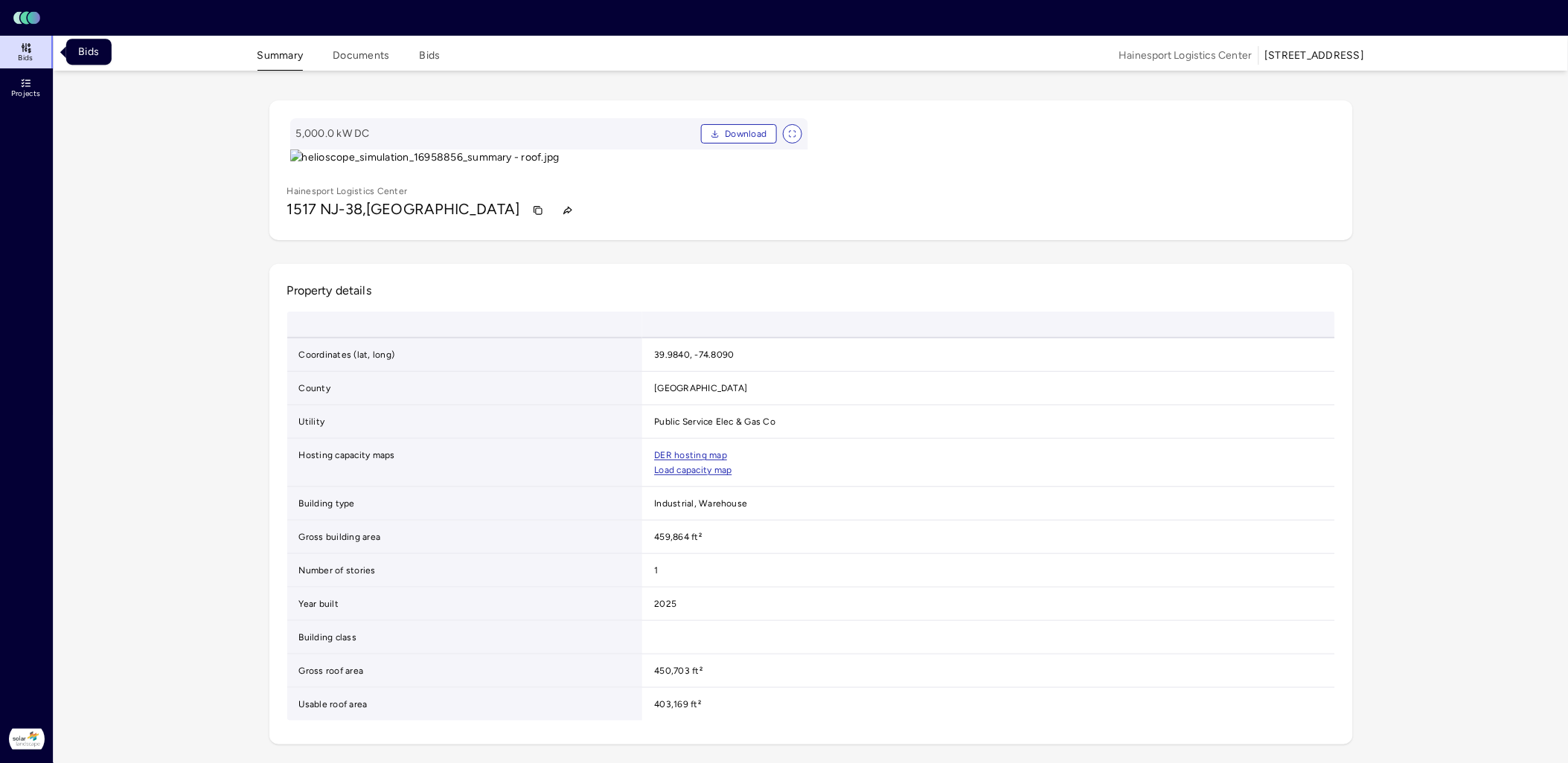
click at [25, 56] on span "Bids" at bounding box center [25, 58] width 15 height 9
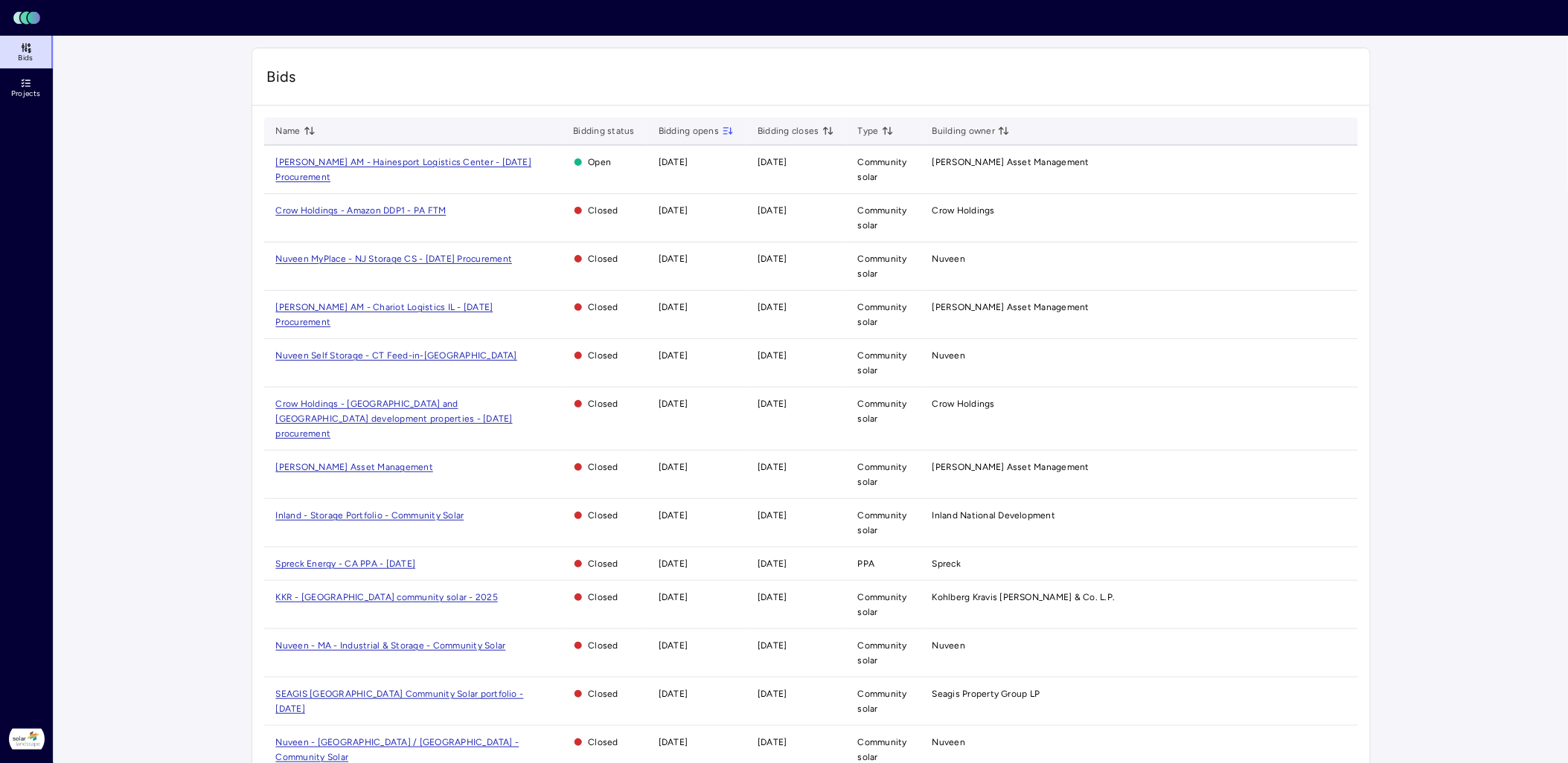
click at [447, 162] on span "[PERSON_NAME] AM - Hainesport Logistics Center - [DATE] Procurement" at bounding box center [404, 169] width 256 height 25
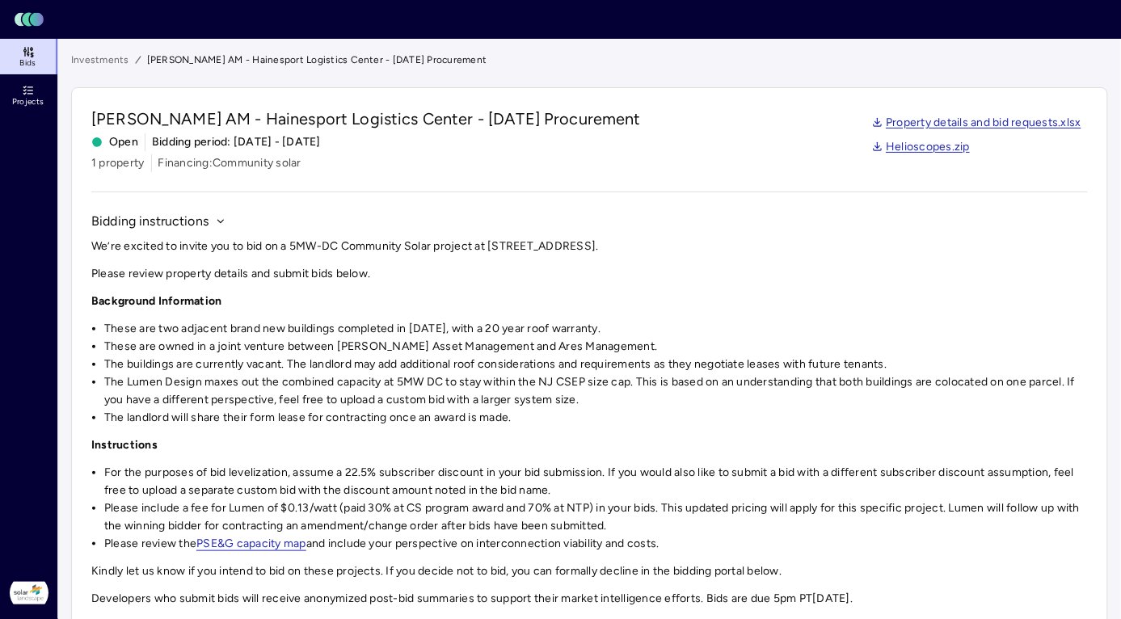
click at [1022, 125] on link "Property details and bid requests.xlsx" at bounding box center [977, 123] width 210 height 18
click at [960, 149] on link "Helioscopes.zip" at bounding box center [921, 147] width 99 height 18
click at [793, 289] on div "We’re excited to invite you to bid on a 5MW-DC Community Solar project at [STRE…" at bounding box center [589, 423] width 997 height 370
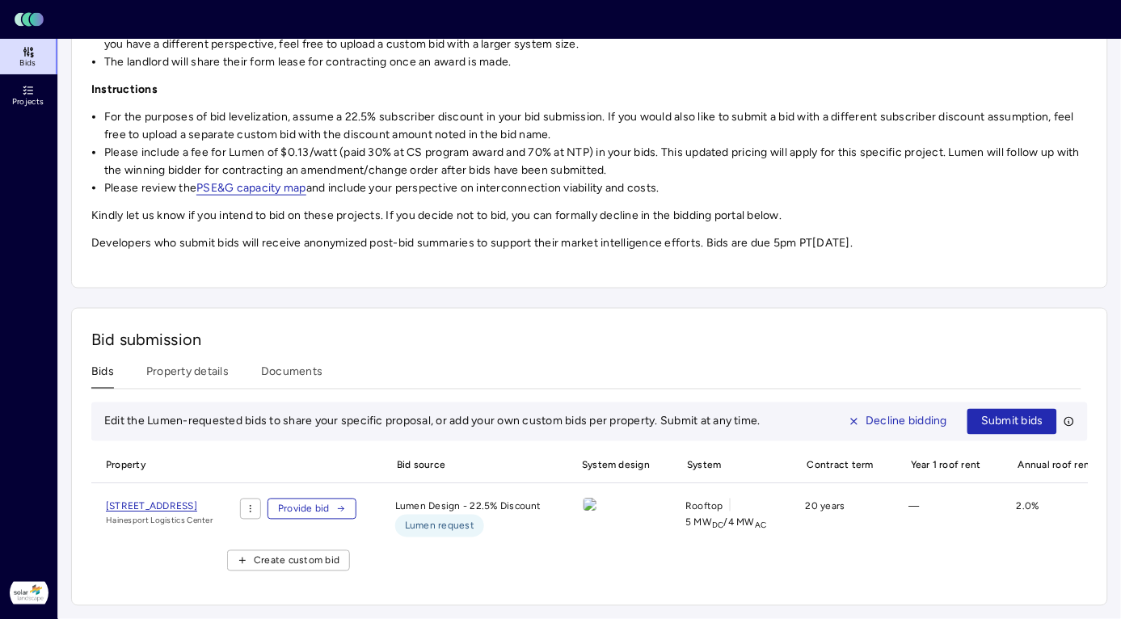
scroll to position [374, 0]
click at [263, 344] on div "Bid submission Bids Property details Documents Edit the Lumen-requested bids to…" at bounding box center [589, 457] width 1037 height 298
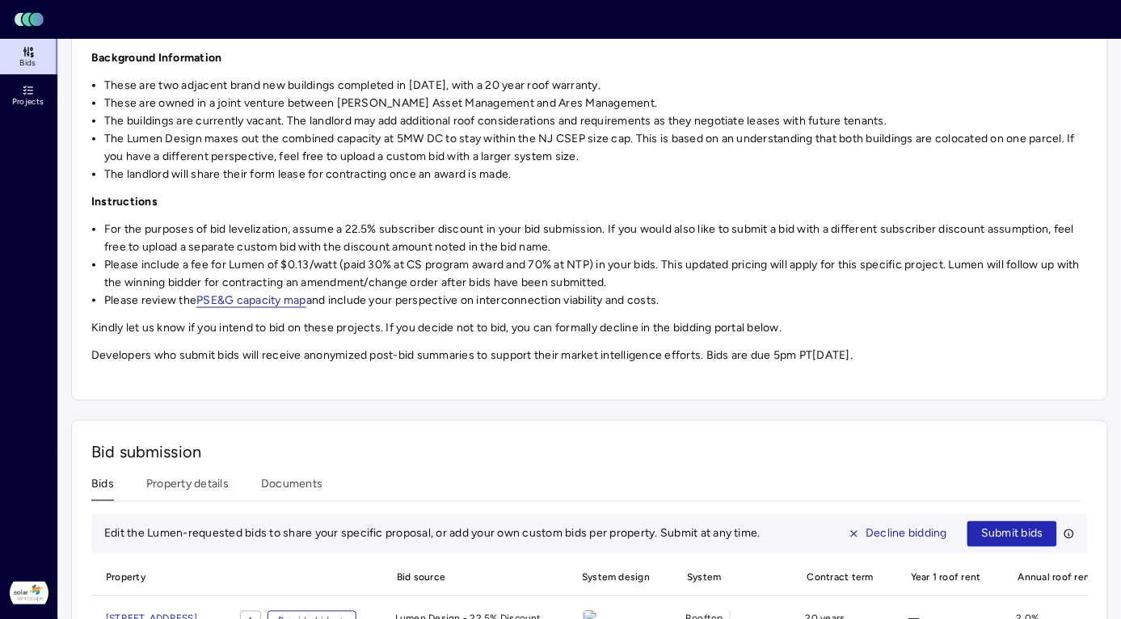
click at [283, 358] on div "Investments [PERSON_NAME] AM - Hainesport Logistics Center - [DATE] Procurement…" at bounding box center [589, 263] width 1037 height 910
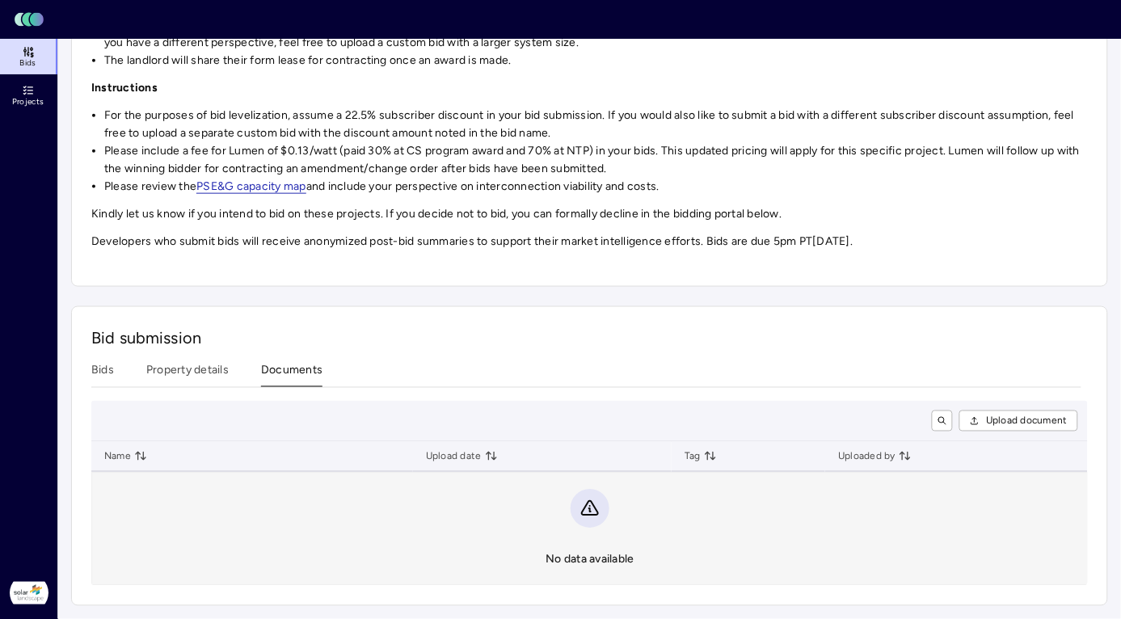
scroll to position [369, 0]
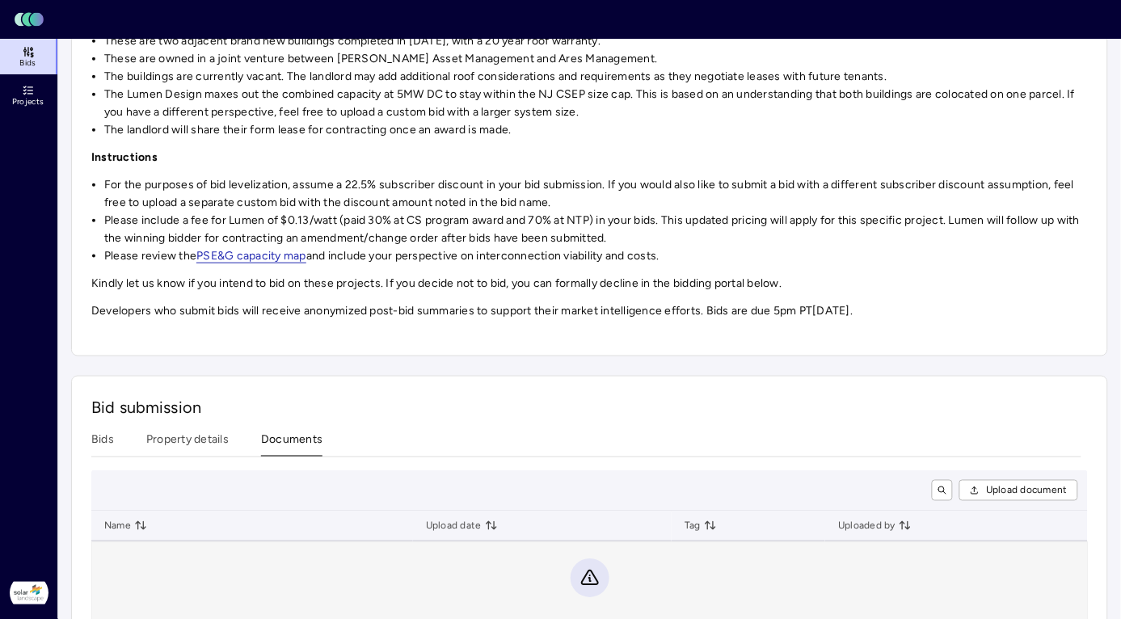
click at [207, 361] on div "Investments [PERSON_NAME] AM - Hainesport Logistics Center - [DATE] Procurement…" at bounding box center [589, 220] width 1037 height 912
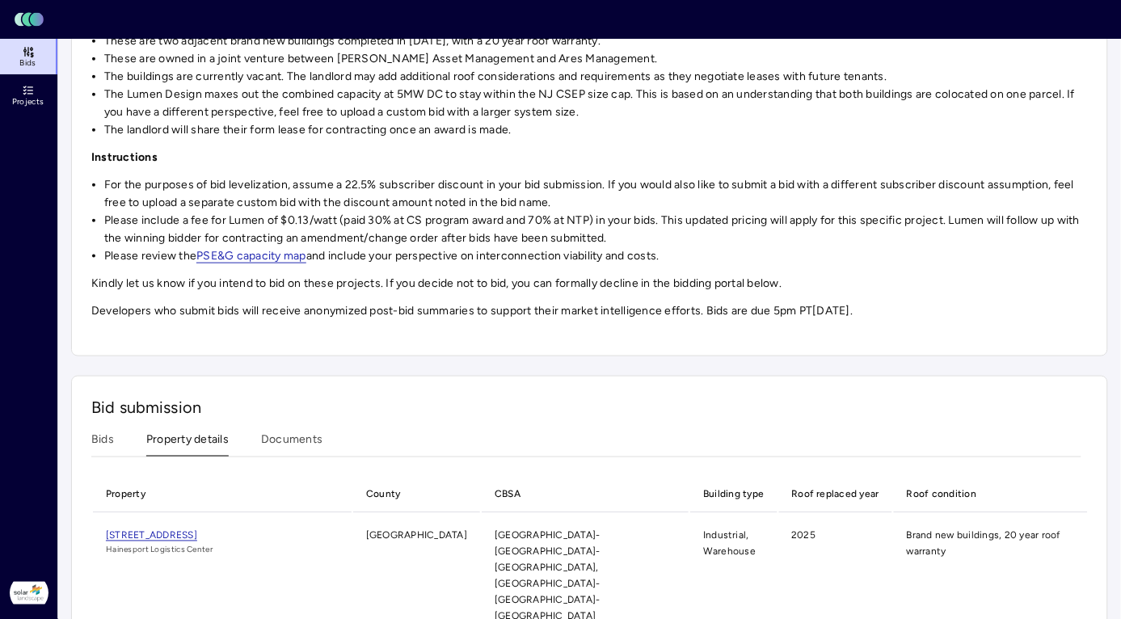
click at [107, 441] on button "Bids" at bounding box center [102, 444] width 23 height 25
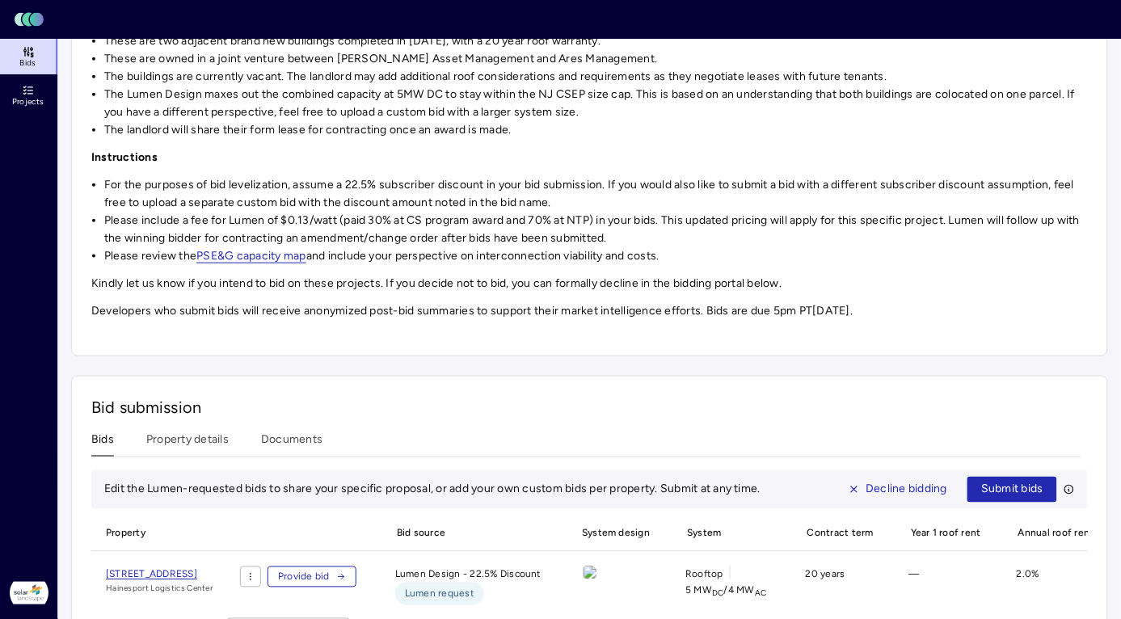
click at [196, 447] on button "Property details" at bounding box center [187, 444] width 82 height 25
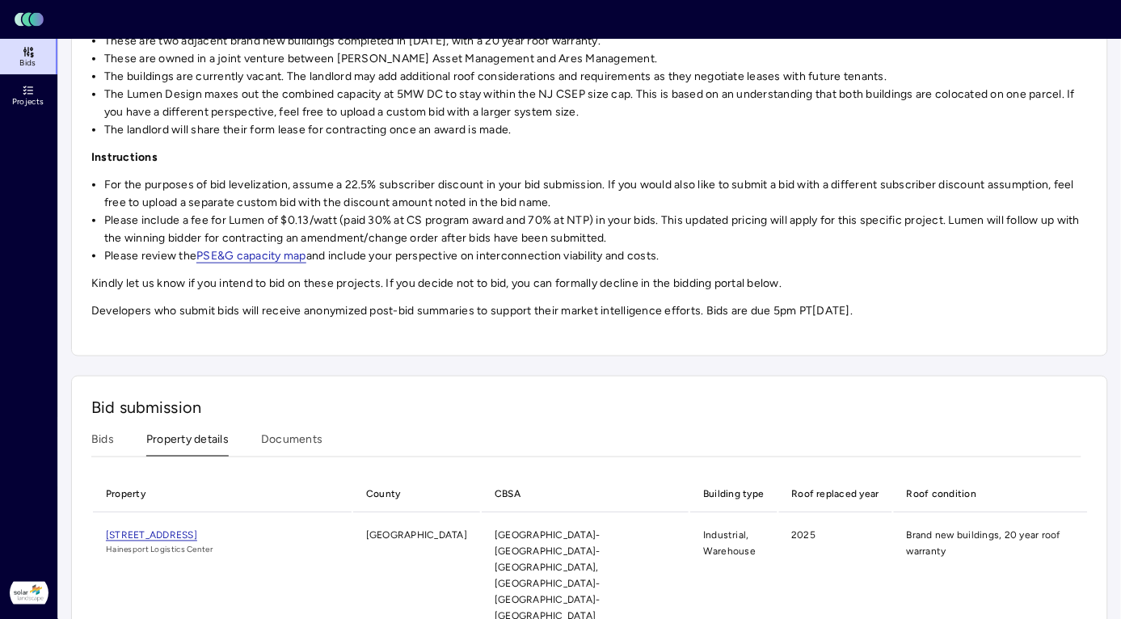
click at [99, 451] on button "Bids" at bounding box center [102, 444] width 23 height 25
click at [203, 443] on button "Property details" at bounding box center [187, 444] width 82 height 25
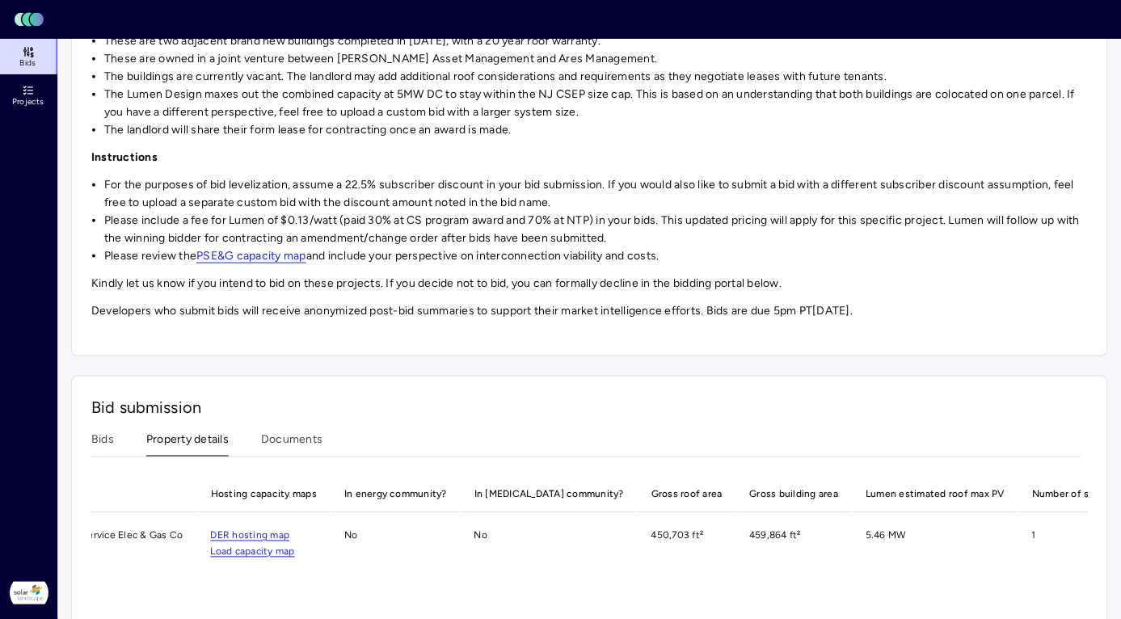
scroll to position [0, 1206]
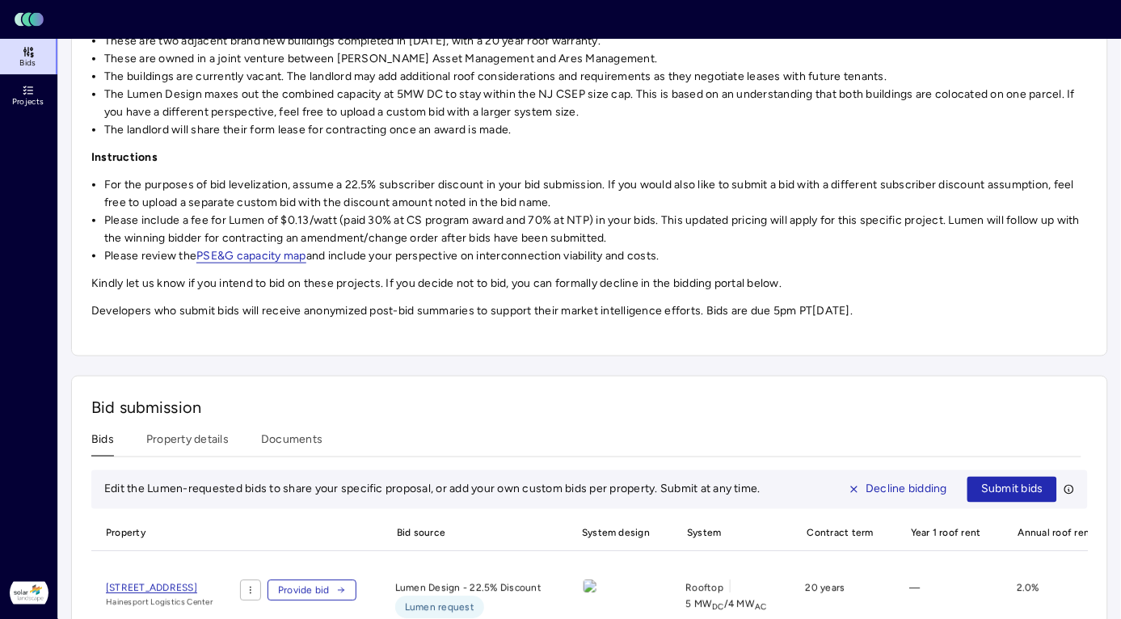
click at [107, 443] on button "Bids" at bounding box center [102, 444] width 23 height 25
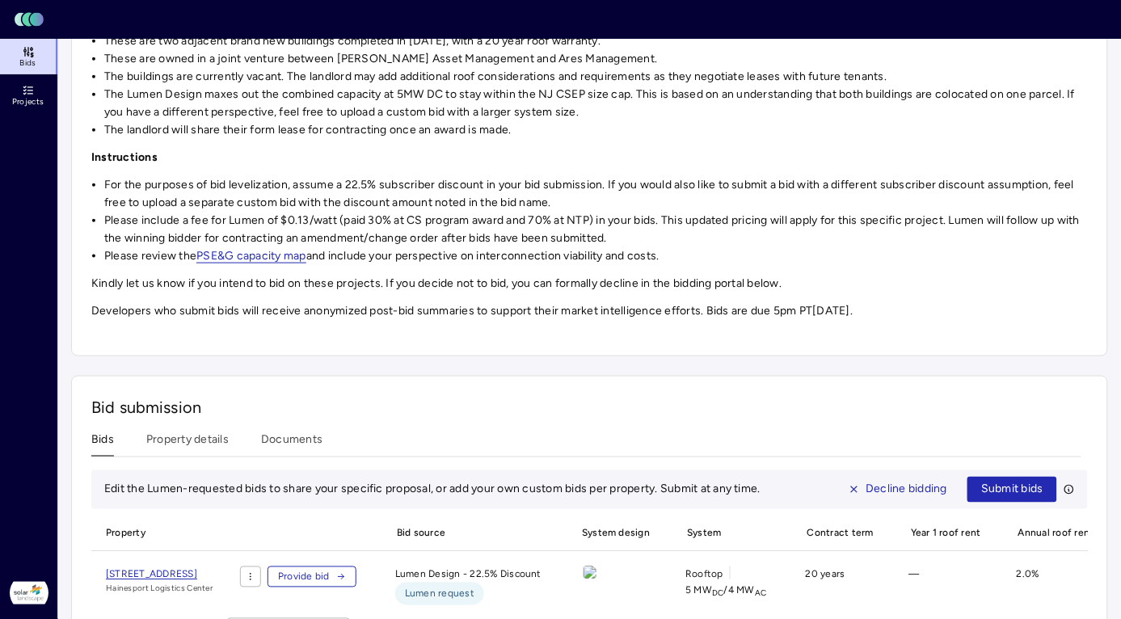
click at [197, 575] on span "[STREET_ADDRESS]" at bounding box center [151, 574] width 91 height 11
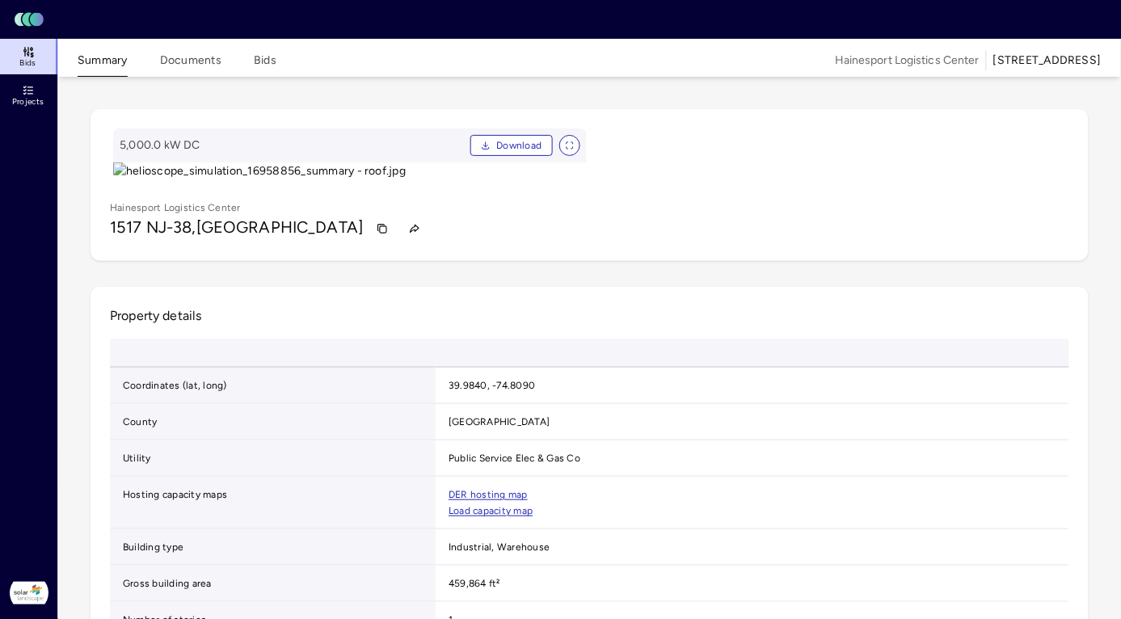
click at [194, 61] on button "Documents" at bounding box center [190, 64] width 61 height 25
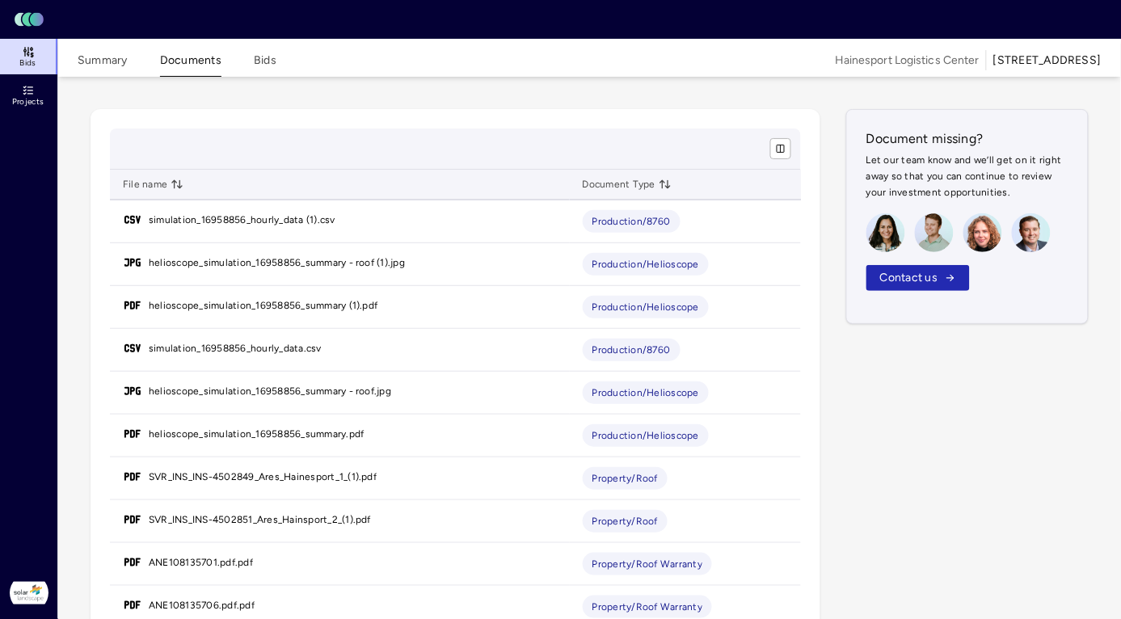
click at [608, 226] on span "Production/8760" at bounding box center [632, 221] width 78 height 16
click at [291, 220] on link "simulation_16958856_hourly_data (1).csv" at bounding box center [242, 220] width 187 height 16
click at [378, 260] on link "helioscope_simulation_16958856_summary - roof (1).jpg" at bounding box center [277, 263] width 256 height 16
click at [259, 305] on link "helioscope_simulation_16958856_summary (1).pdf" at bounding box center [264, 306] width 230 height 16
click at [218, 349] on link "simulation_16958856_hourly_data.csv" at bounding box center [235, 348] width 173 height 16
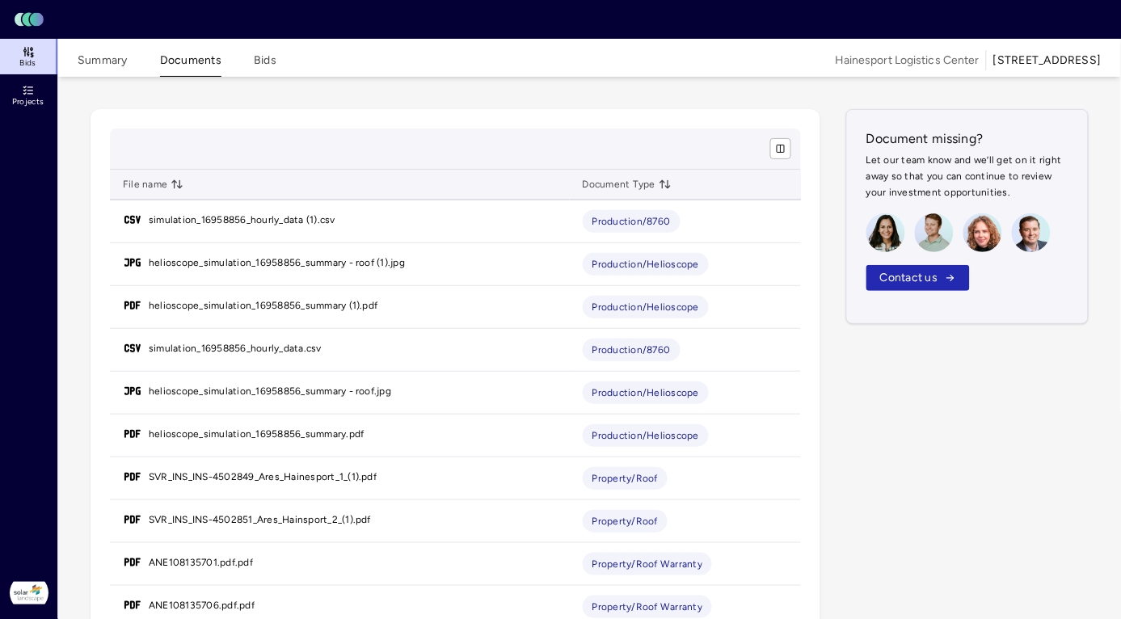
click at [260, 389] on link "helioscope_simulation_16958856_summary - roof.jpg" at bounding box center [270, 391] width 243 height 16
click at [260, 434] on link "helioscope_simulation_16958856_summary.pdf" at bounding box center [257, 434] width 216 height 16
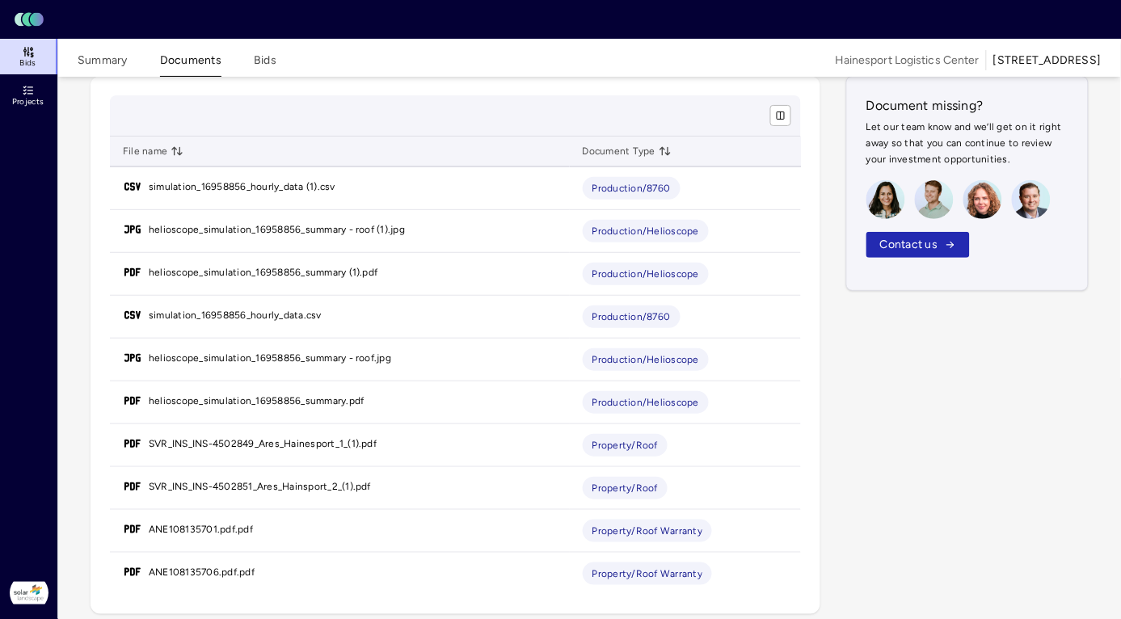
scroll to position [60, 0]
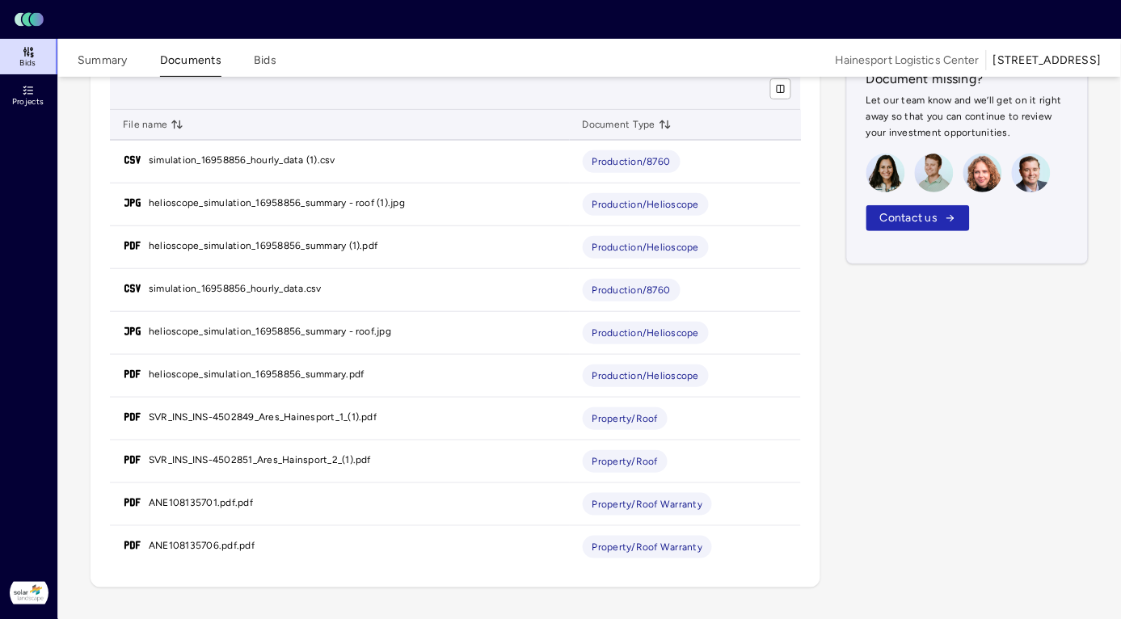
click at [369, 415] on link "SVR_INS_INS-4502849_Ares_Hainesport_1_(1).pdf" at bounding box center [263, 417] width 228 height 16
click at [364, 455] on link "SVR_INS_INS-4502851_Ares_Hainsport_2_(1).pdf" at bounding box center [260, 460] width 222 height 16
click at [226, 504] on link "ANE108135701.pdf.pdf" at bounding box center [201, 503] width 104 height 16
click at [226, 542] on link "ANE108135706.pdf.pdf" at bounding box center [202, 546] width 106 height 16
click at [75, 233] on div "File name Document Type simulation_16958856_hourly_data (1).csv Production/8760…" at bounding box center [589, 318] width 1037 height 577
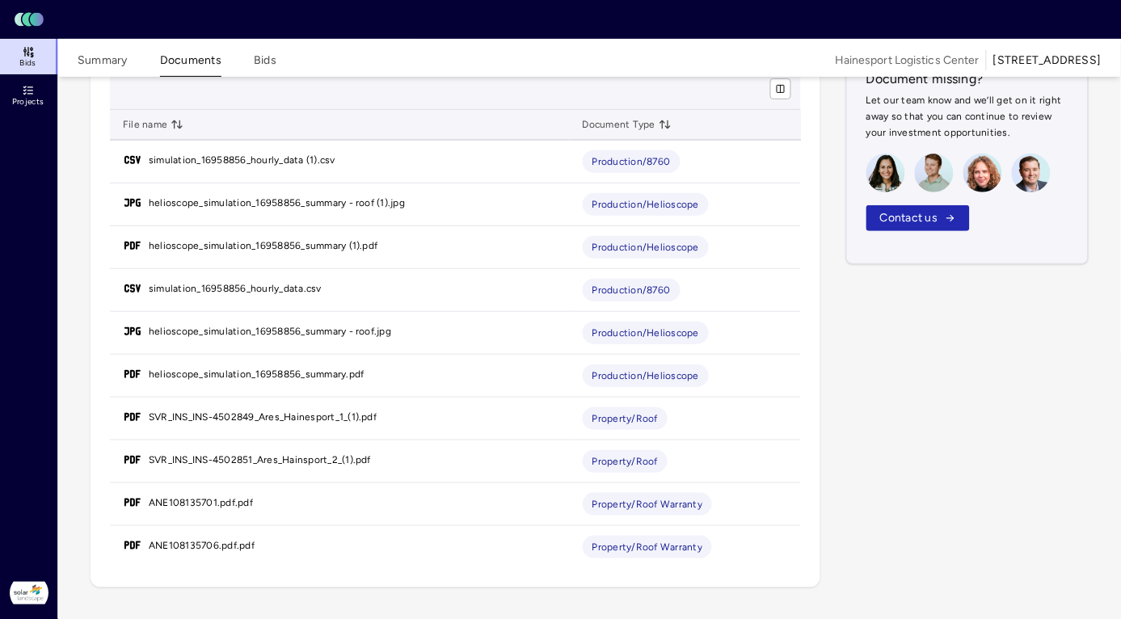
click at [117, 55] on button "Summary" at bounding box center [103, 64] width 50 height 25
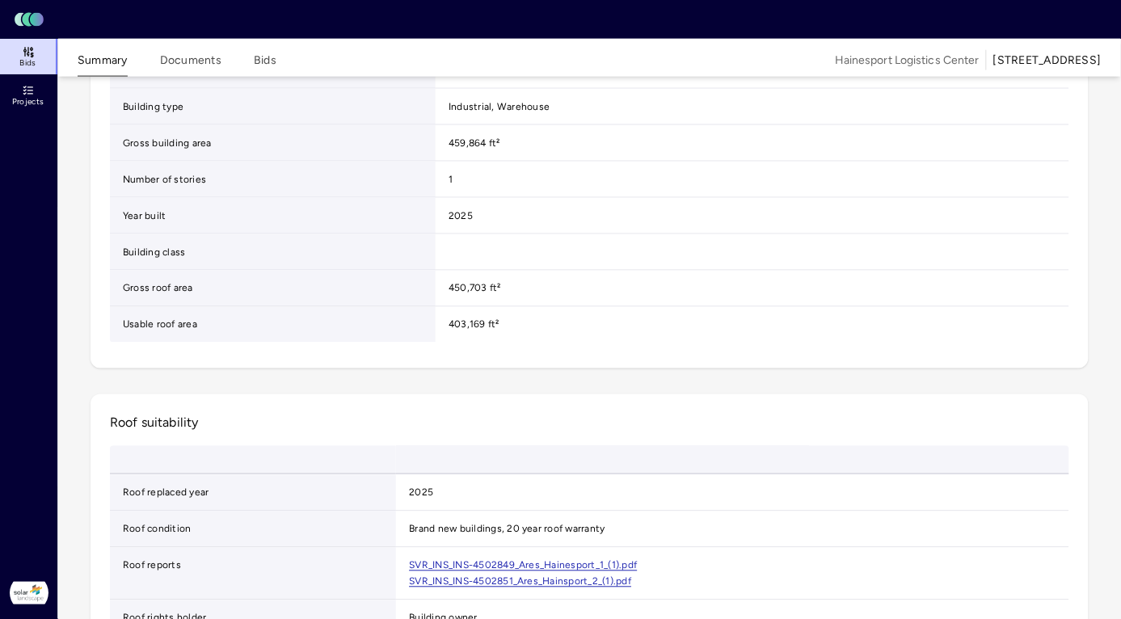
scroll to position [82, 0]
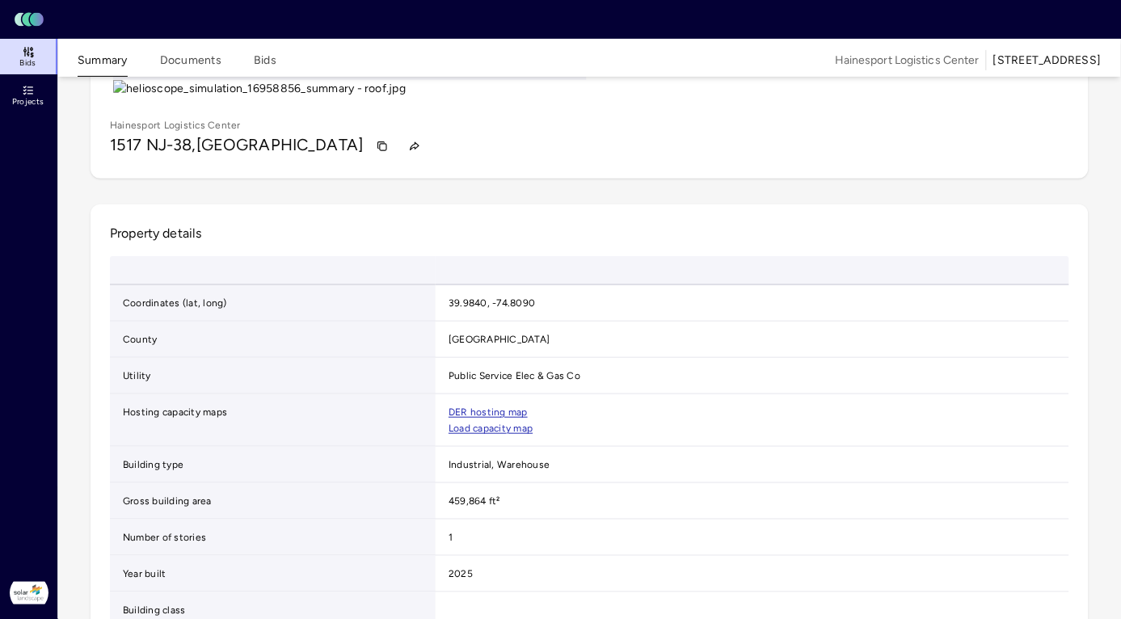
click at [200, 62] on button "Documents" at bounding box center [190, 64] width 61 height 25
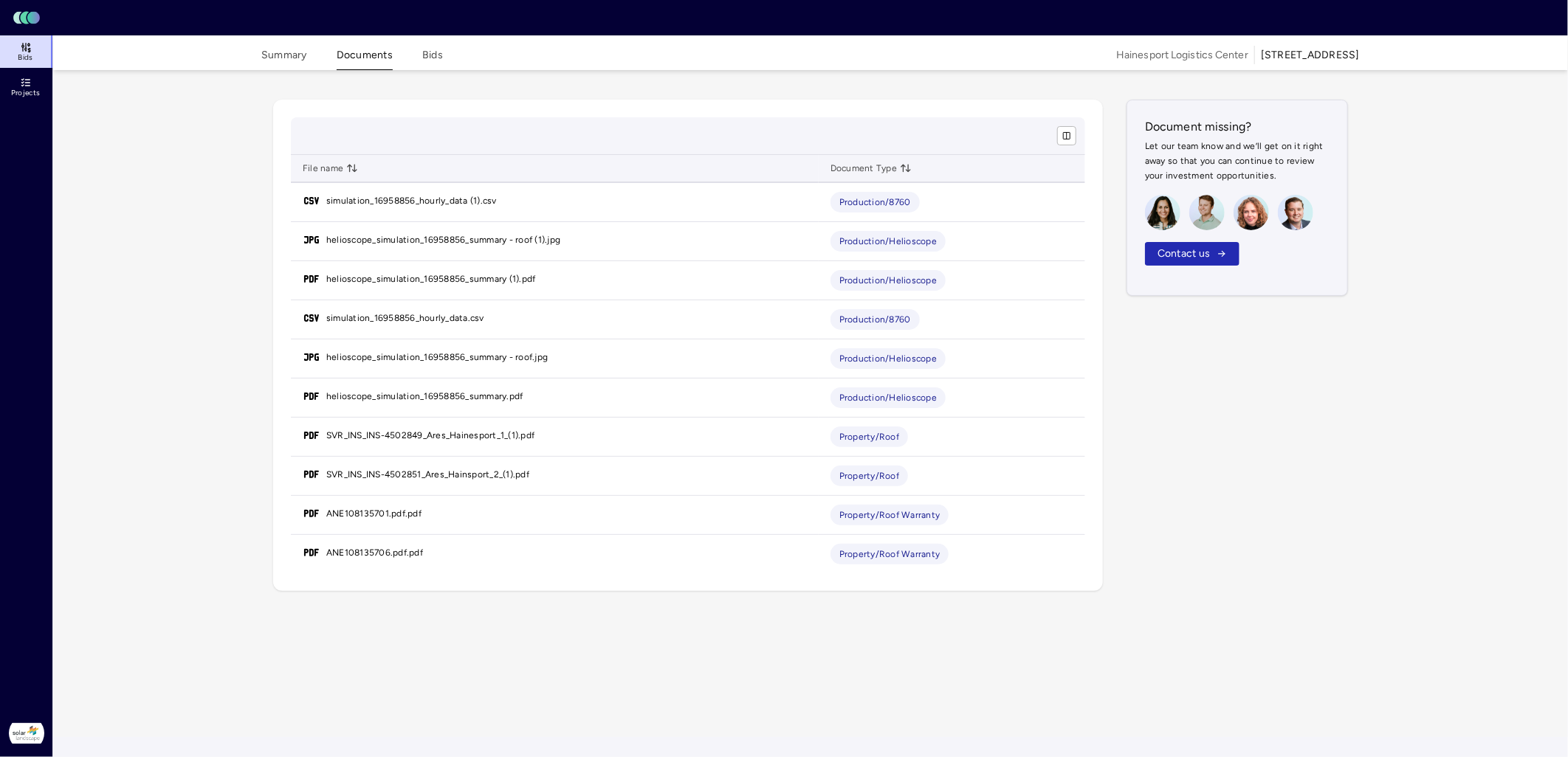
click at [292, 56] on button "Summary" at bounding box center [284, 58] width 46 height 23
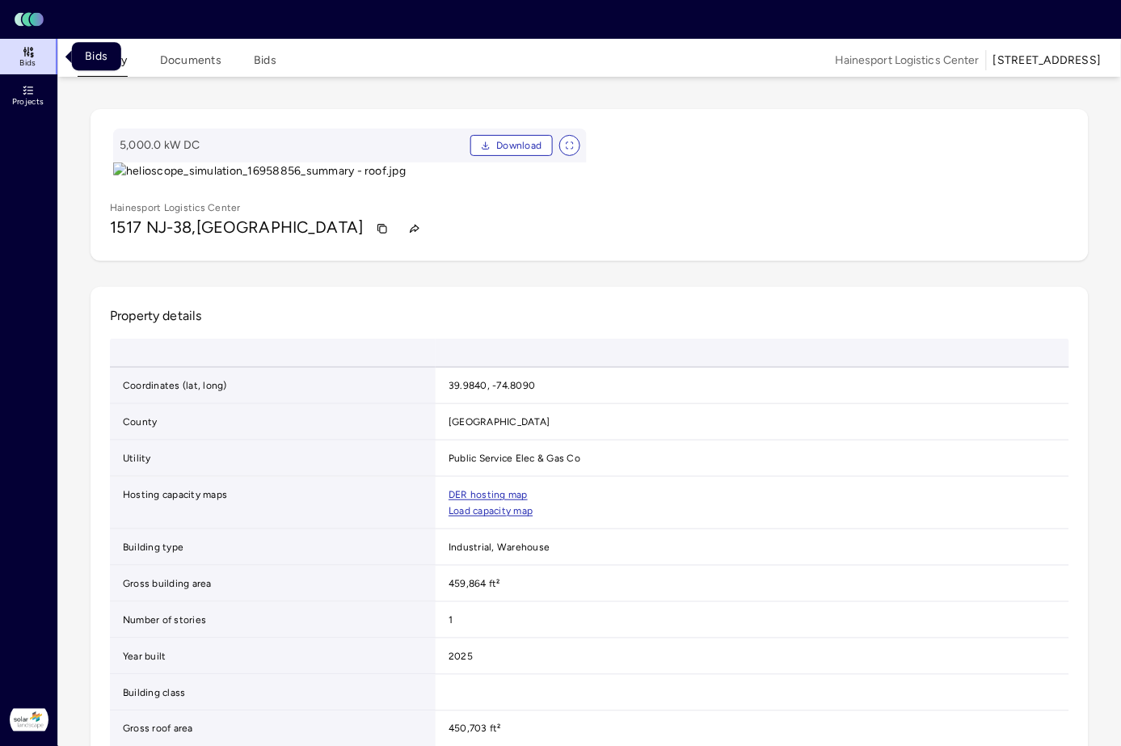
click at [95, 59] on div "Bids Bids" at bounding box center [96, 56] width 49 height 28
click at [127, 66] on div "Summary Documents Bids" at bounding box center [177, 59] width 199 height 35
click at [113, 57] on button "Summary" at bounding box center [103, 64] width 50 height 25
click at [25, 58] on span "Bids" at bounding box center [27, 63] width 16 height 10
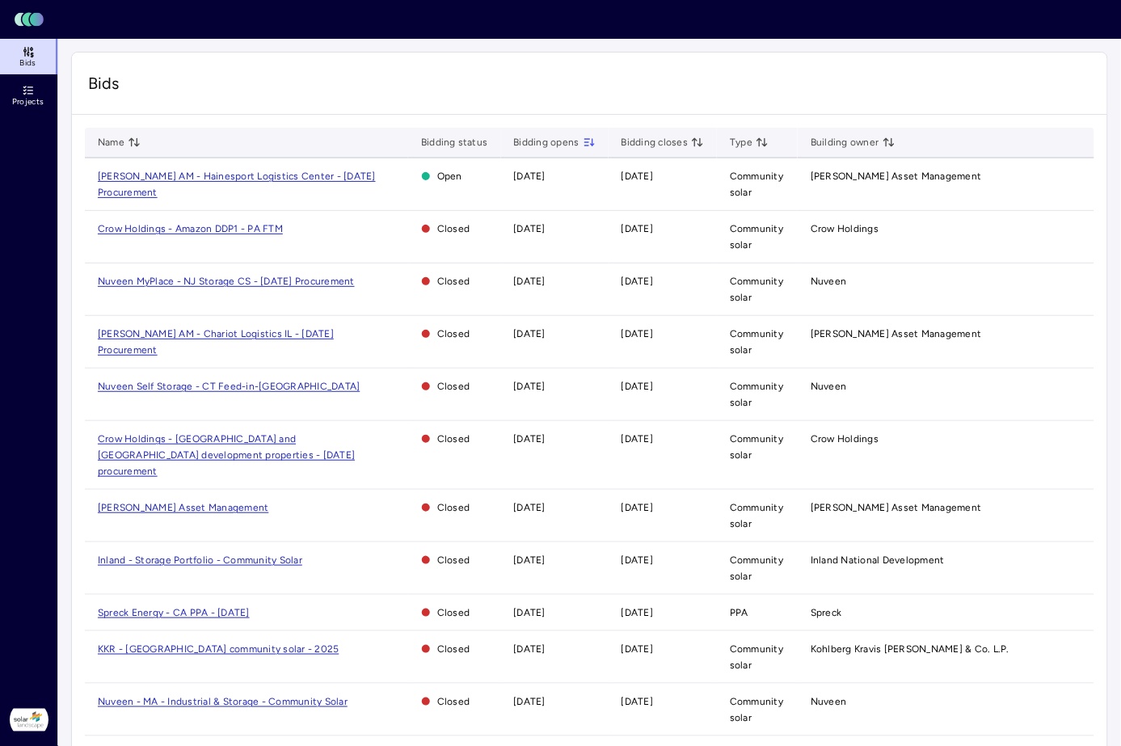
click at [213, 182] on td "[PERSON_NAME] AM - Hainesport Logistics Center - [DATE] Procurement" at bounding box center [246, 184] width 323 height 53
click at [216, 176] on span "[PERSON_NAME] AM - Hainesport Logistics Center - [DATE] Procurement" at bounding box center [237, 184] width 278 height 27
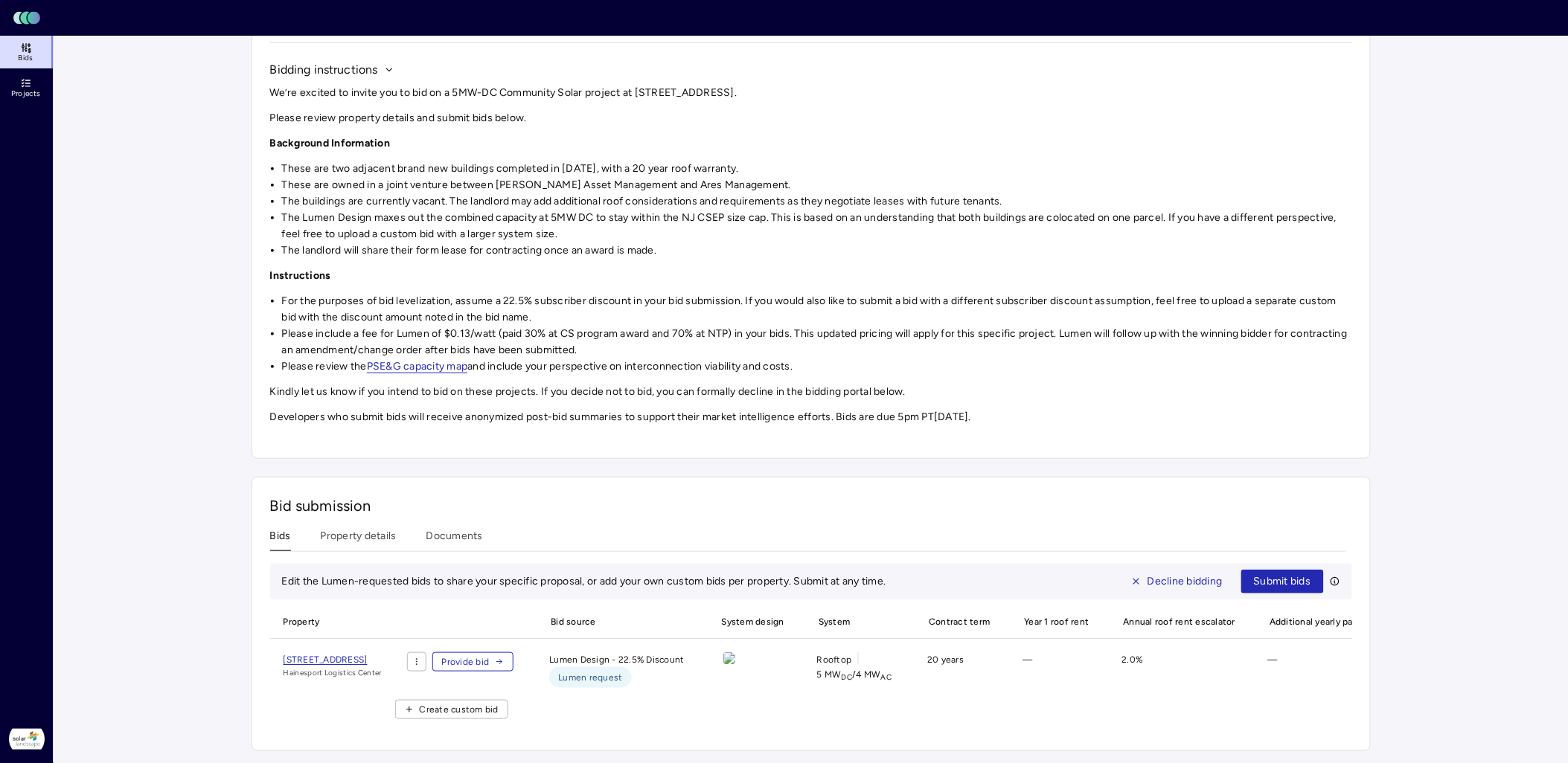
scroll to position [151, 0]
click at [367, 654] on span "[STREET_ADDRESS]" at bounding box center [325, 659] width 84 height 10
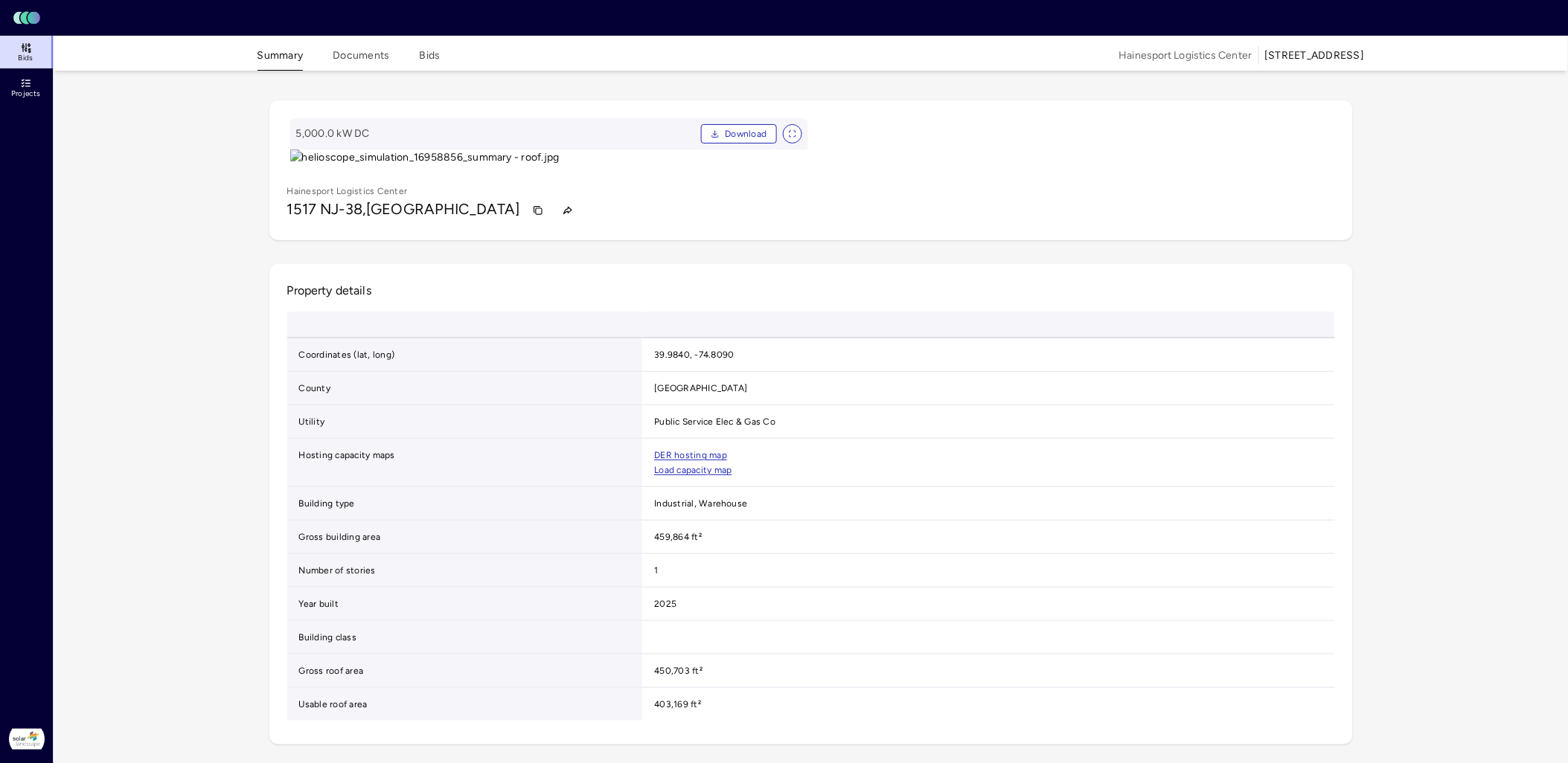
click at [371, 58] on button "Documents" at bounding box center [360, 59] width 56 height 23
